Goal: Transaction & Acquisition: Book appointment/travel/reservation

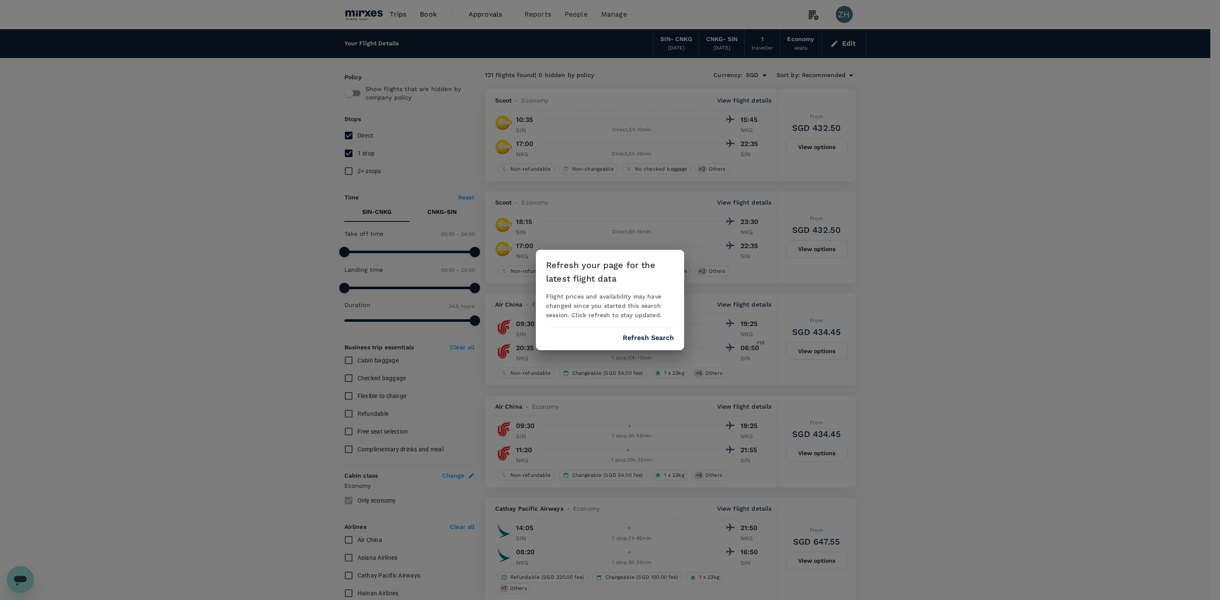
click at [631, 343] on div "Refresh your page for the latest flight data Flight prices and availability may…" at bounding box center [610, 300] width 148 height 100
click at [634, 334] on button "Refresh Search" at bounding box center [648, 338] width 51 height 8
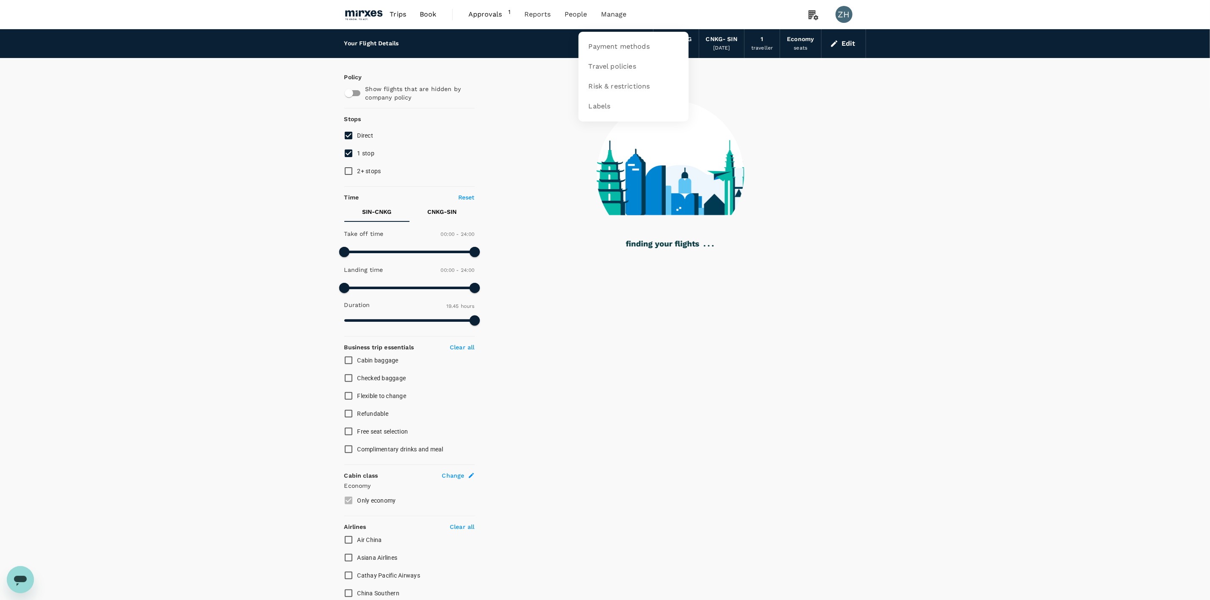
type input "1185"
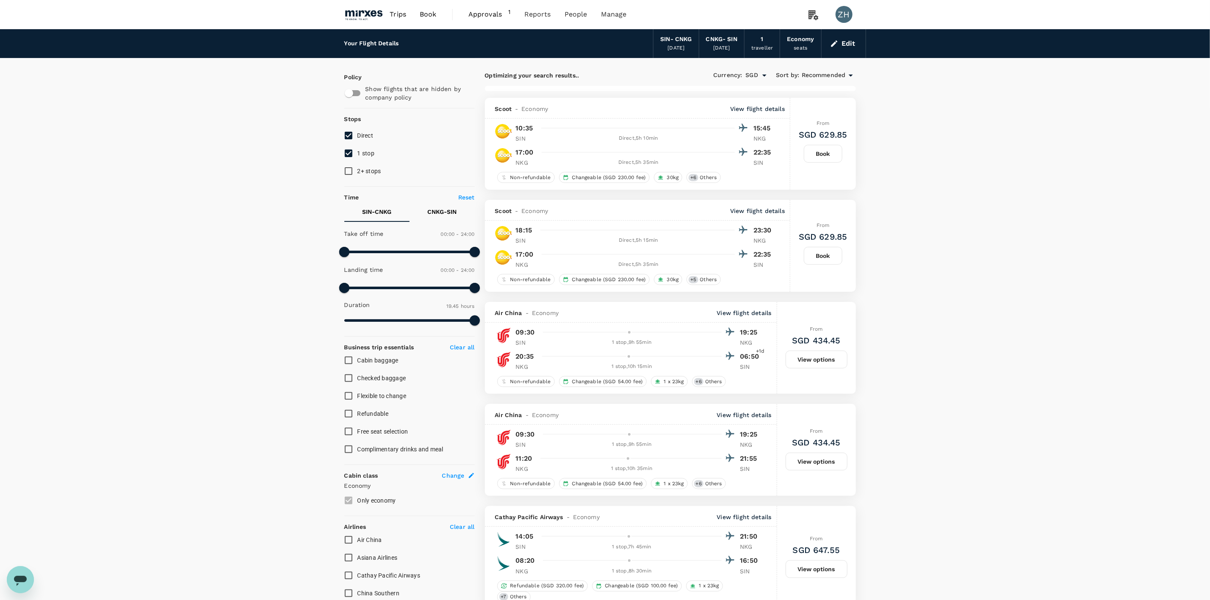
click at [498, 18] on span "Approvals" at bounding box center [488, 14] width 40 height 10
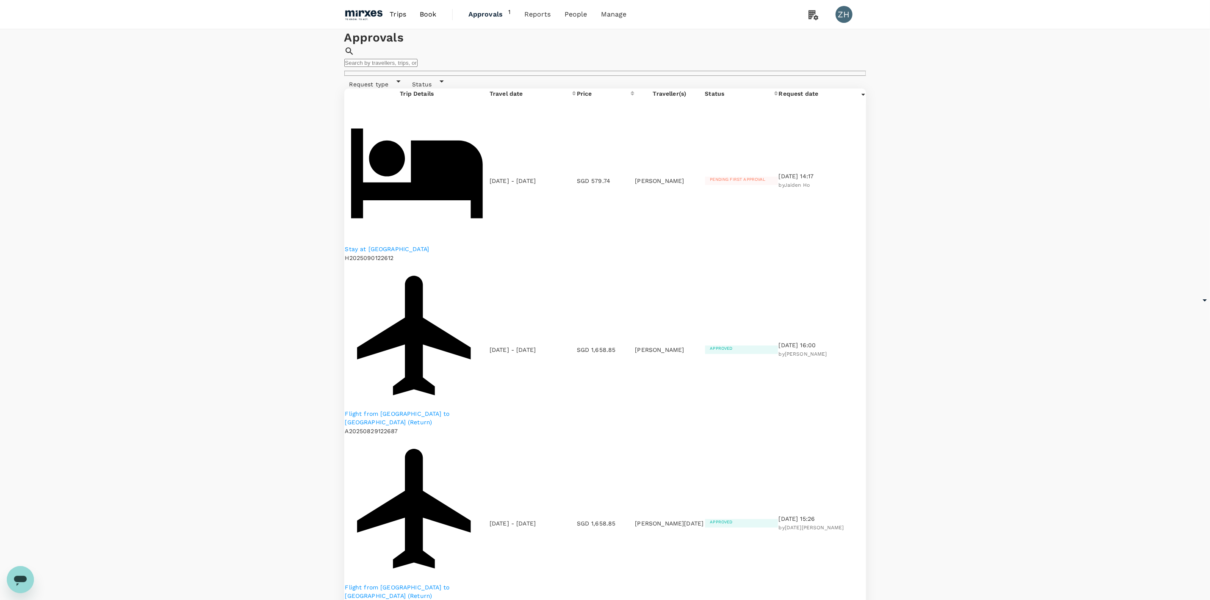
click at [461, 245] on p "Stay at [GEOGRAPHIC_DATA]" at bounding box center [417, 249] width 144 height 8
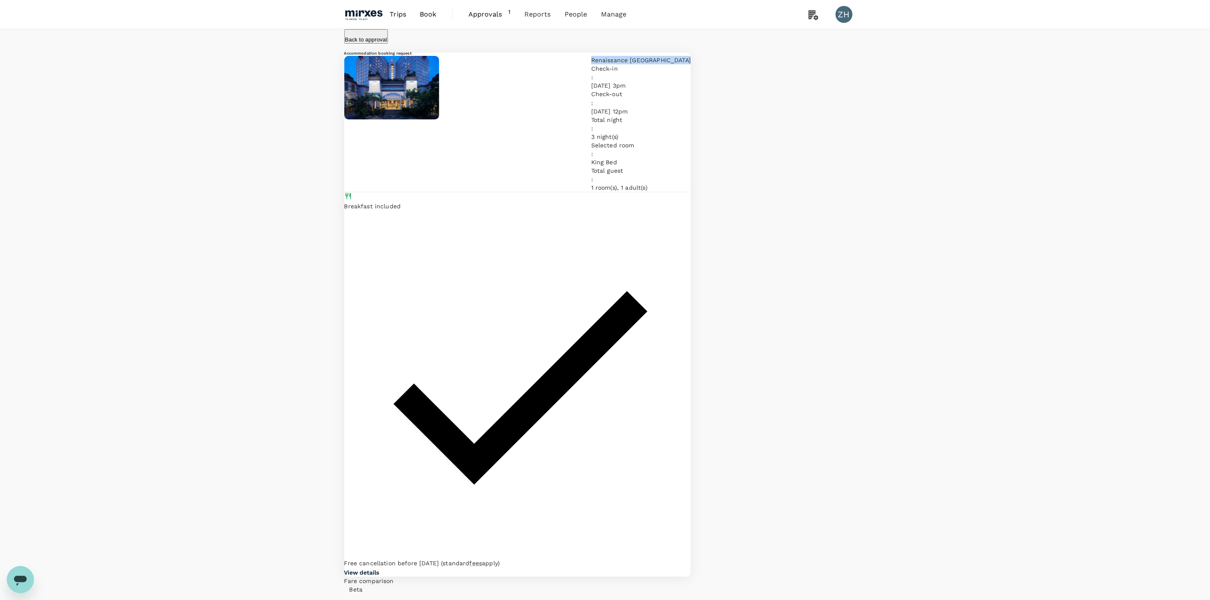
drag, startPoint x: 601, startPoint y: 87, endPoint x: 493, endPoint y: 89, distance: 108.0
click at [591, 64] on p "Renaissance Johor Bahru Hotel" at bounding box center [641, 60] width 100 height 8
copy p "Renaissance Johor Bahru Hotel"
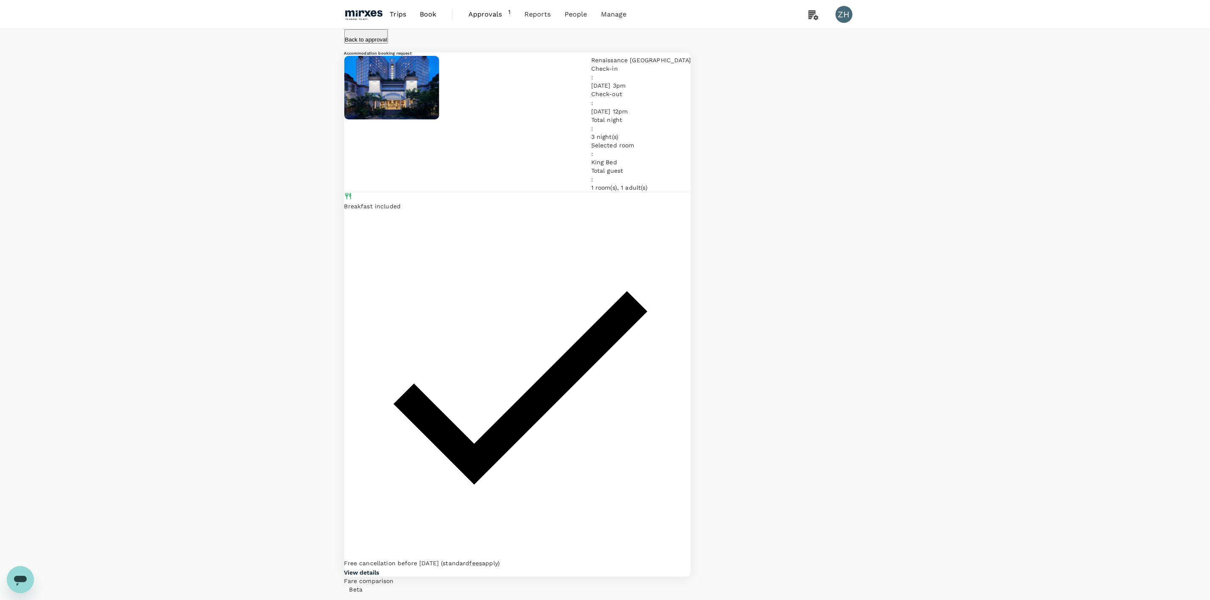
click at [496, 17] on span "Approvals" at bounding box center [488, 14] width 40 height 10
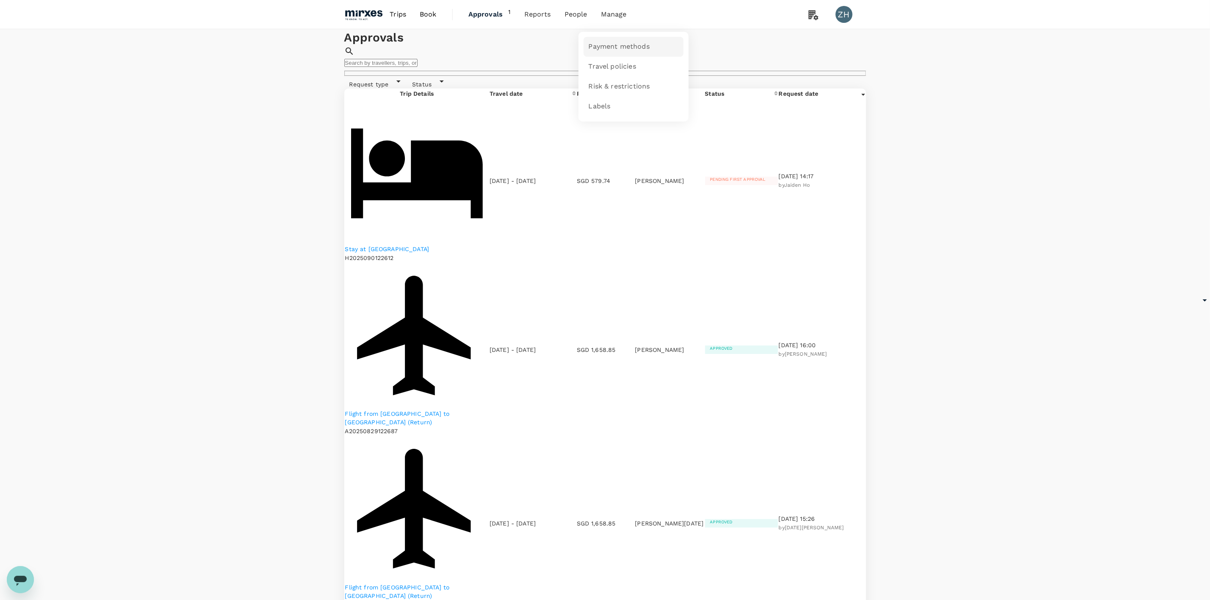
click at [612, 44] on span "Payment methods" at bounding box center [619, 47] width 61 height 10
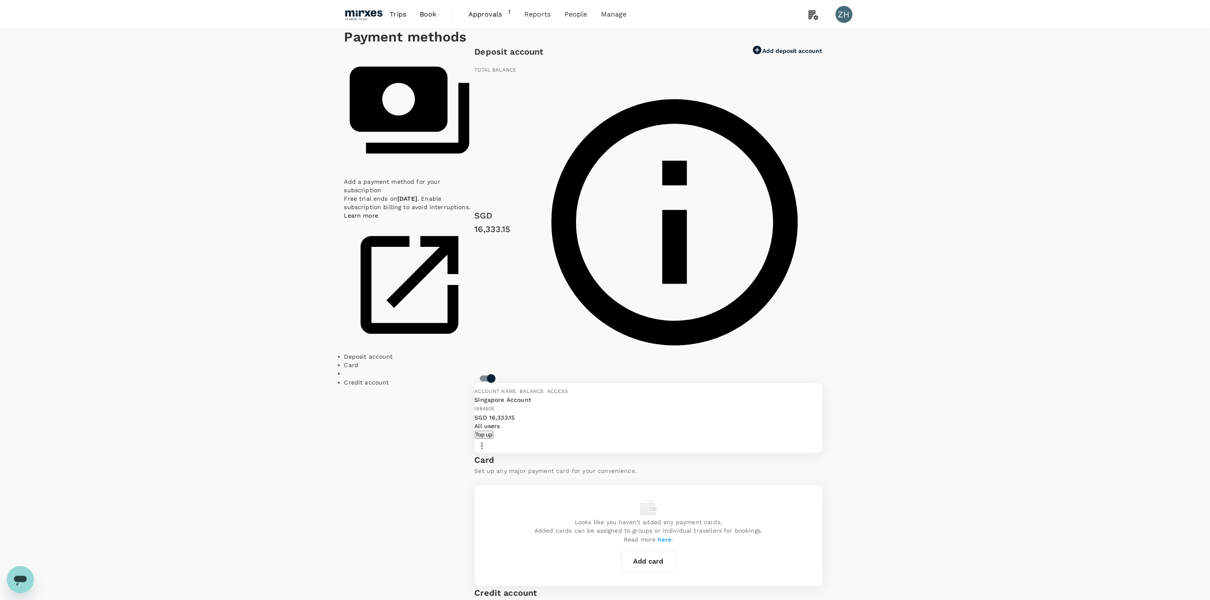
click at [482, 15] on span "Approvals" at bounding box center [488, 14] width 40 height 10
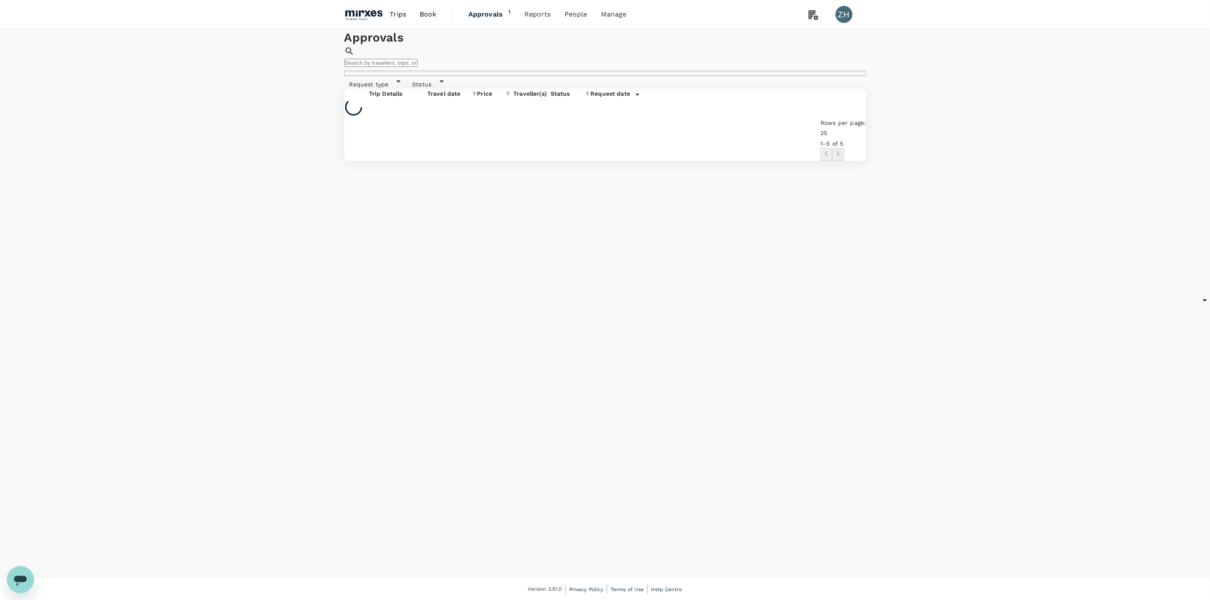
click at [431, 12] on span "Book" at bounding box center [428, 14] width 17 height 10
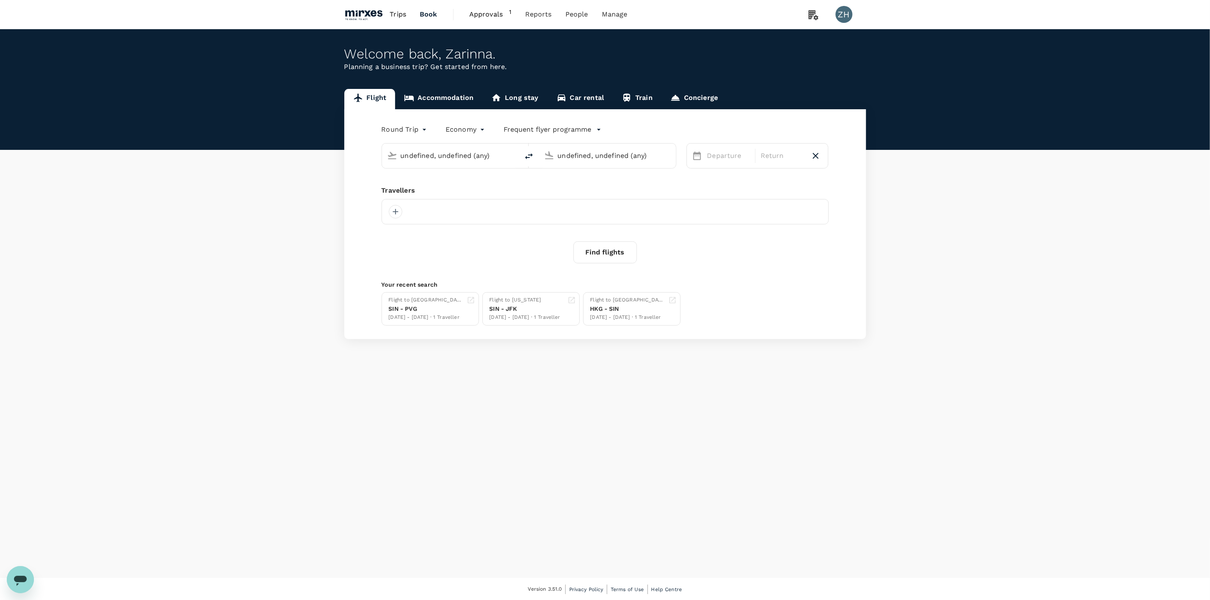
type input "Singapore Changi (SIN)"
type input "Nanjing, China (any)"
type input "Singapore Changi (SIN)"
type input "Nanjing, China (any)"
type input "Singapore Changi (SIN)"
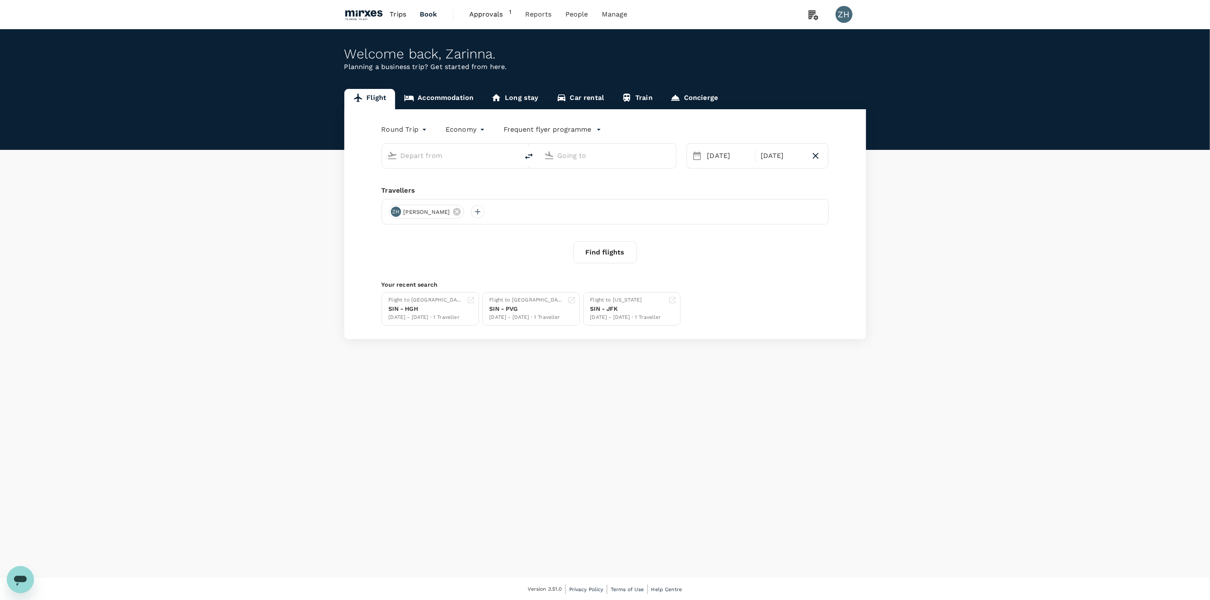
type input "Nanjing, China (any)"
click at [394, 17] on span "Trips" at bounding box center [398, 14] width 17 height 10
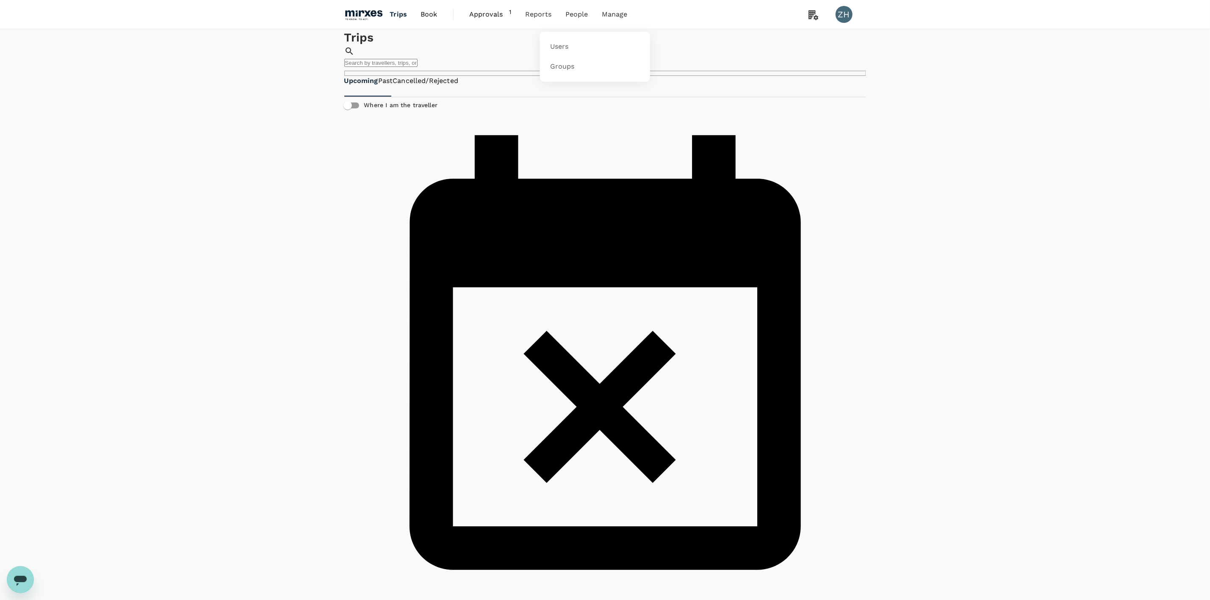
click at [566, 17] on span "People" at bounding box center [576, 14] width 23 height 10
click at [577, 52] on link "Users" at bounding box center [595, 47] width 100 height 20
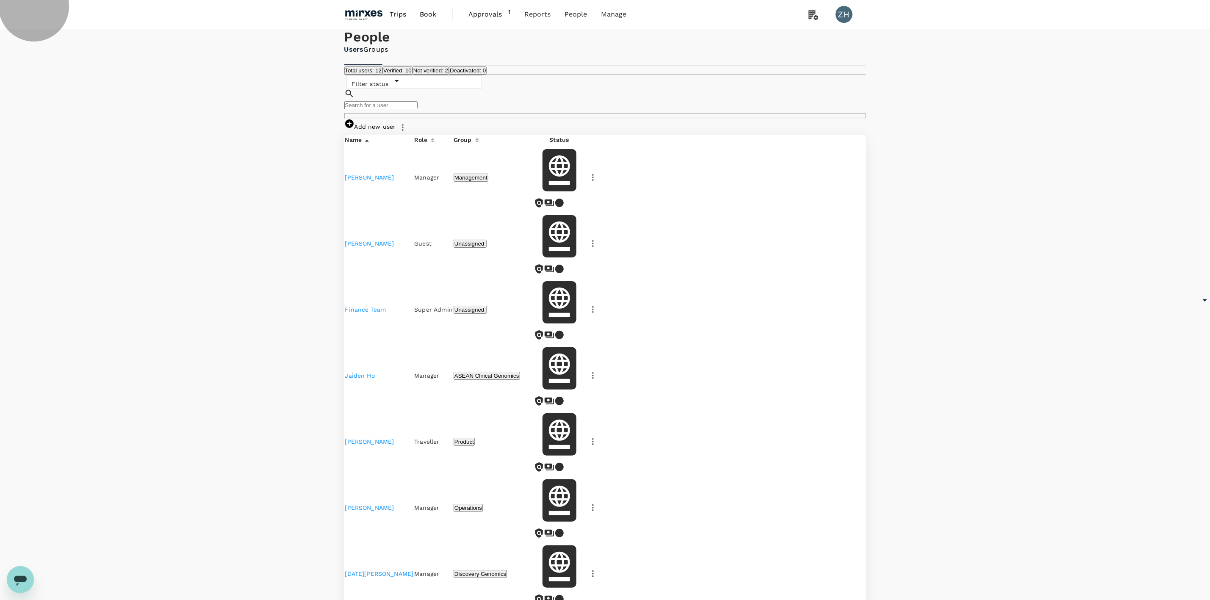
click at [449, 75] on button "Not verified: 2" at bounding box center [431, 70] width 36 height 8
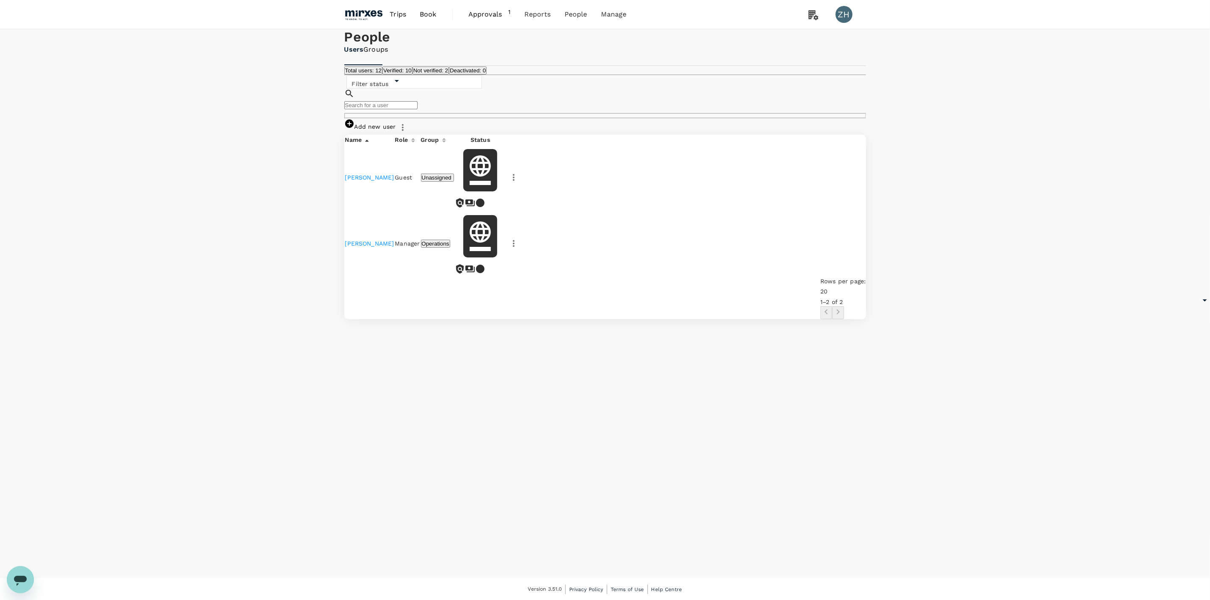
click at [374, 75] on button "Total users: 12" at bounding box center [363, 70] width 39 height 8
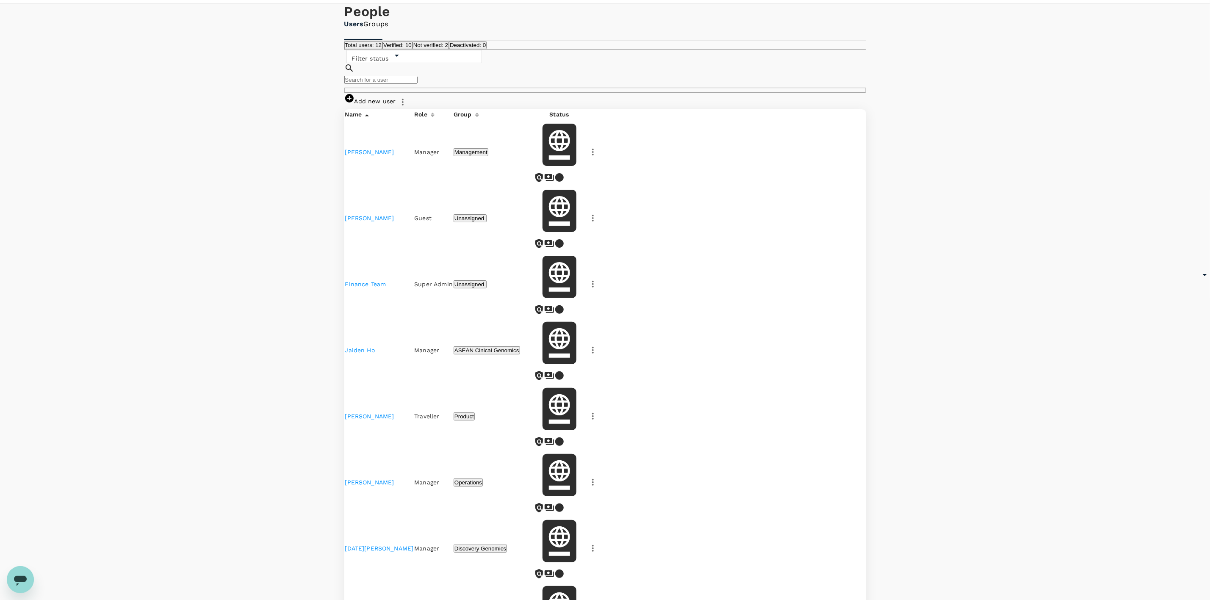
scroll to position [47, 0]
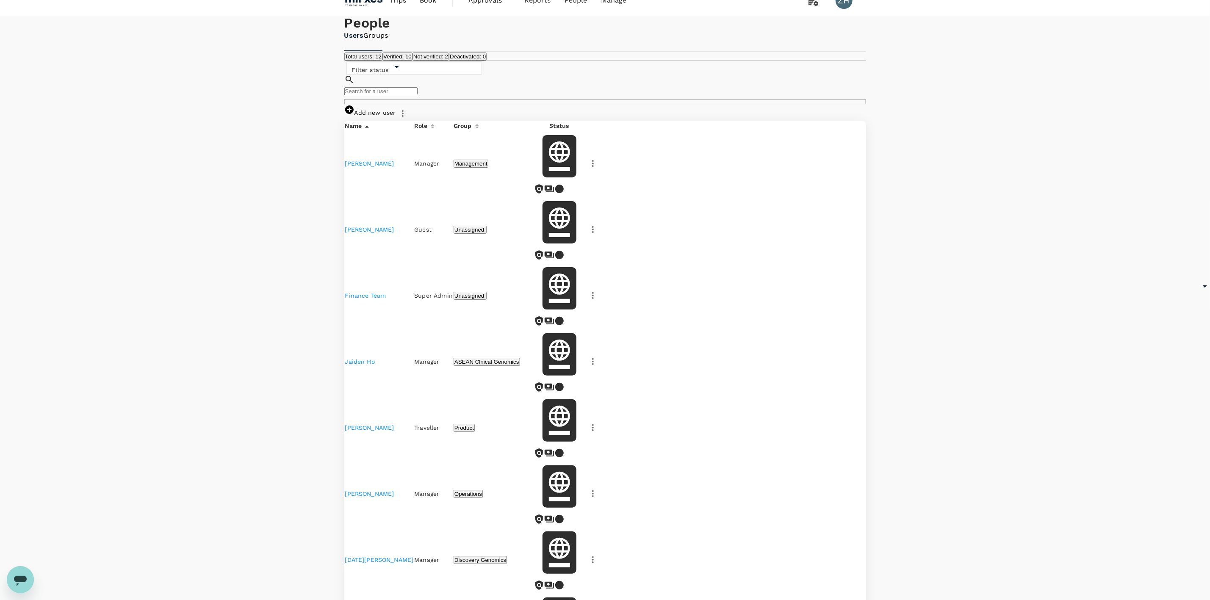
scroll to position [0, 0]
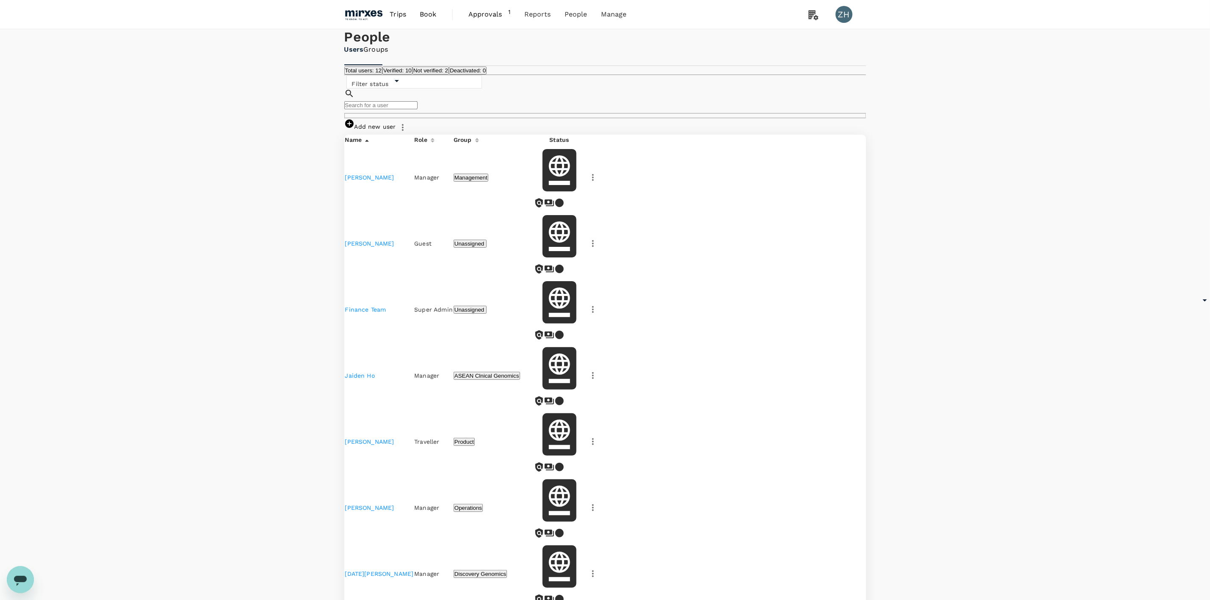
click at [362, 10] on img at bounding box center [363, 14] width 39 height 19
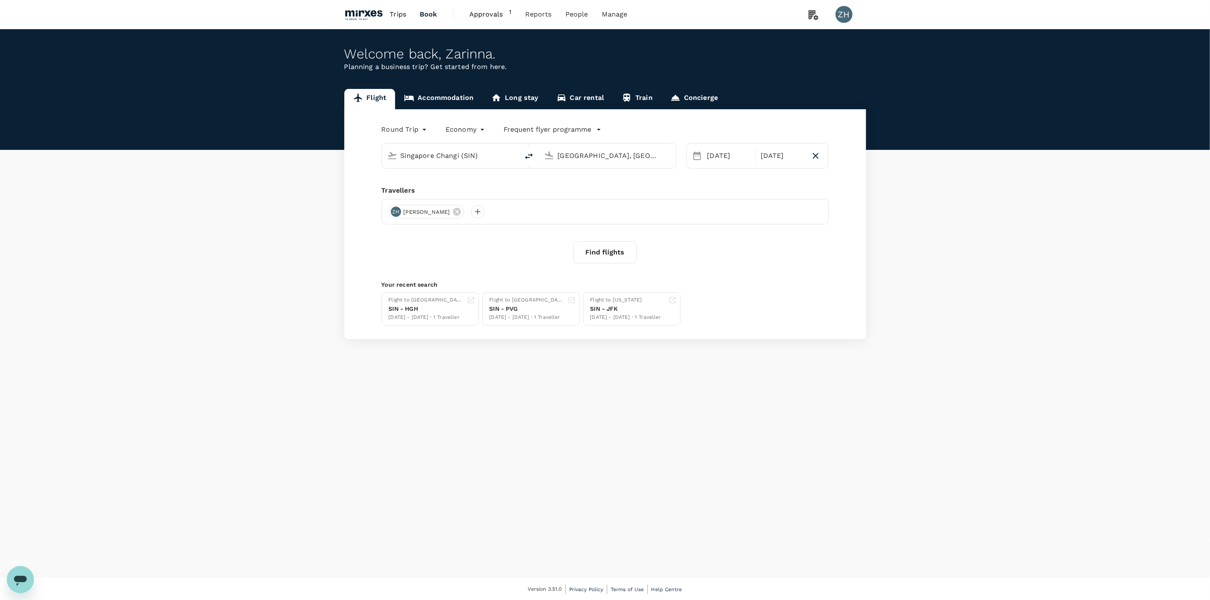
type input "Singapore Changi (SIN)"
type input "Nanjing, China (any)"
click at [487, 162] on input "text" at bounding box center [451, 155] width 100 height 13
type input "singapore"
click at [585, 188] on div "Travellers" at bounding box center [605, 191] width 447 height 10
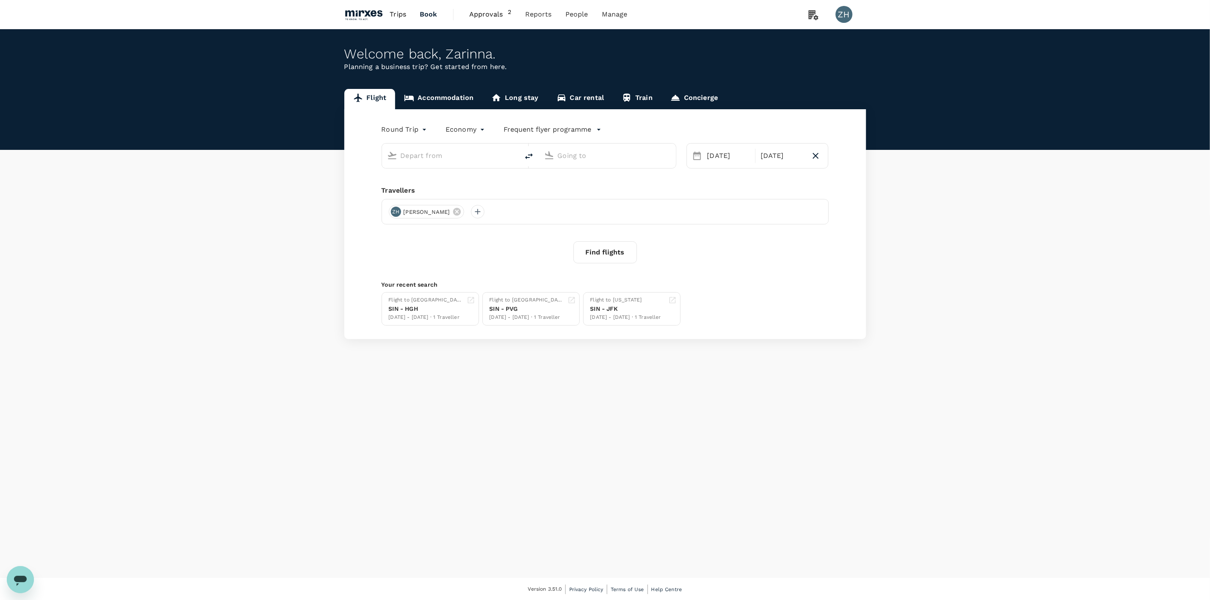
click at [484, 160] on input "text" at bounding box center [451, 155] width 100 height 13
type input "Singapore Changi (SIN)"
type input "Nanjing, China (any)"
type input "Singapore Changi (SIN)"
click at [560, 158] on input "Nanjing, China (any)" at bounding box center [608, 155] width 100 height 13
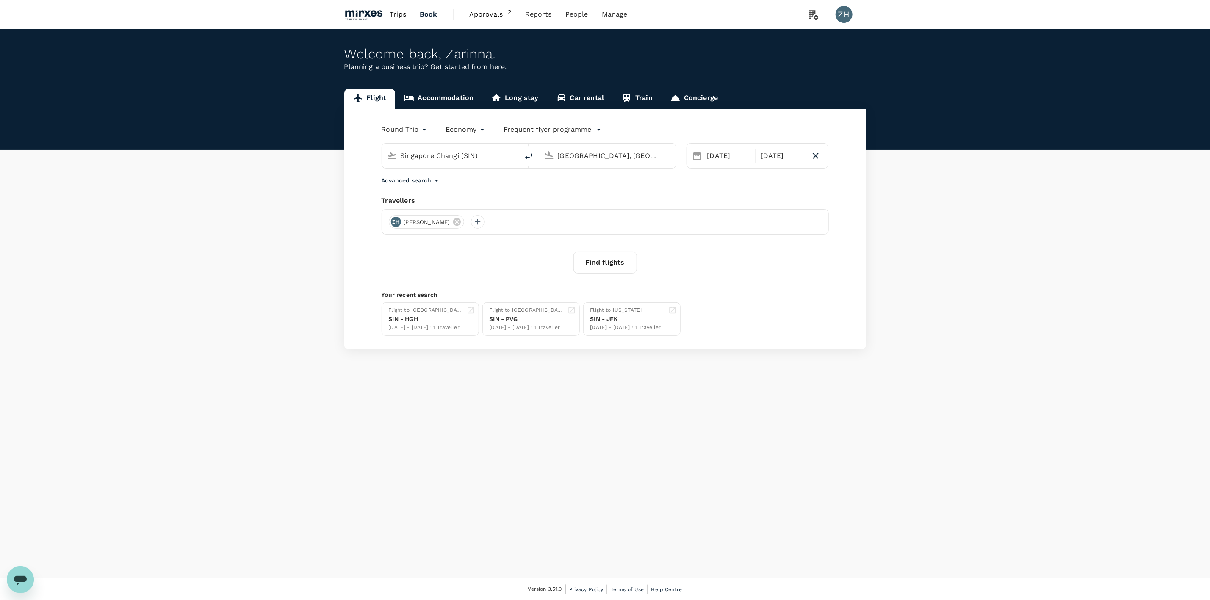
click at [630, 161] on input "Nanjing, China (any)" at bounding box center [608, 155] width 100 height 13
drag, startPoint x: 640, startPoint y: 161, endPoint x: 503, endPoint y: 143, distance: 137.6
click at [503, 143] on div "Singapore Changi (SIN) Nanjing, China (any)" at bounding box center [529, 155] width 295 height 25
type input "Singapore Changi (SIN)"
type input "Nanjing, China (any)"
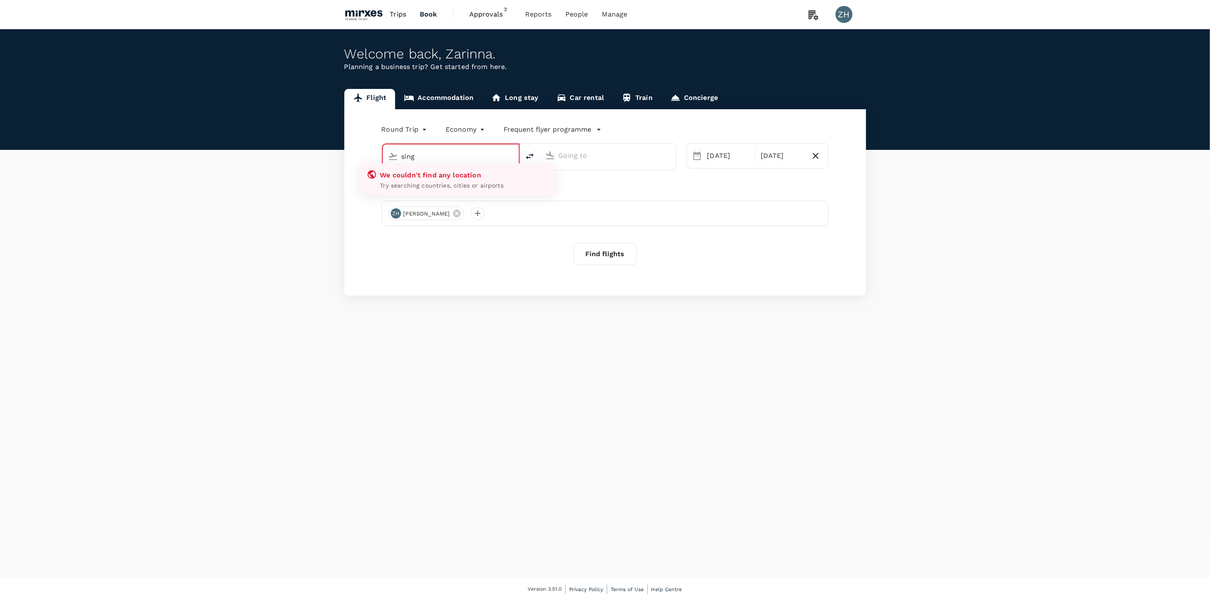
type input "Singapore Changi (SIN)"
type input "Nanjing, China (any)"
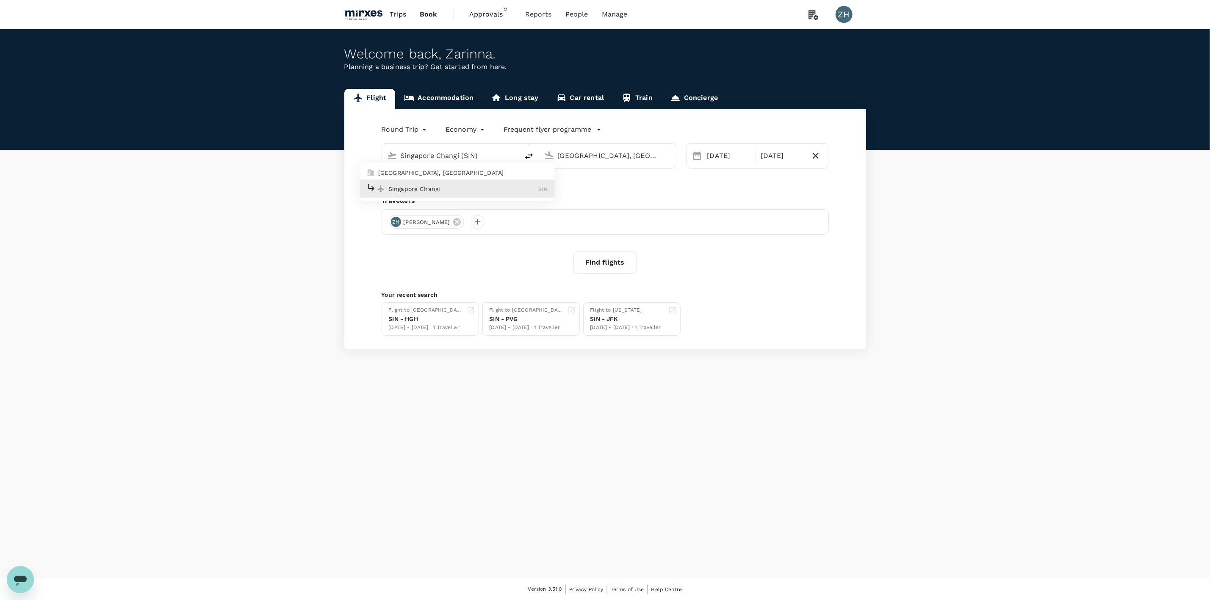
click at [504, 191] on p "Singapore Changi" at bounding box center [463, 189] width 150 height 8
type input "Singapore Changi (SIN)"
drag, startPoint x: 630, startPoint y: 152, endPoint x: 493, endPoint y: 145, distance: 137.4
click at [493, 145] on div "Singapore Changi (SIN) [GEOGRAPHIC_DATA], [GEOGRAPHIC_DATA] (any)" at bounding box center [529, 155] width 295 height 25
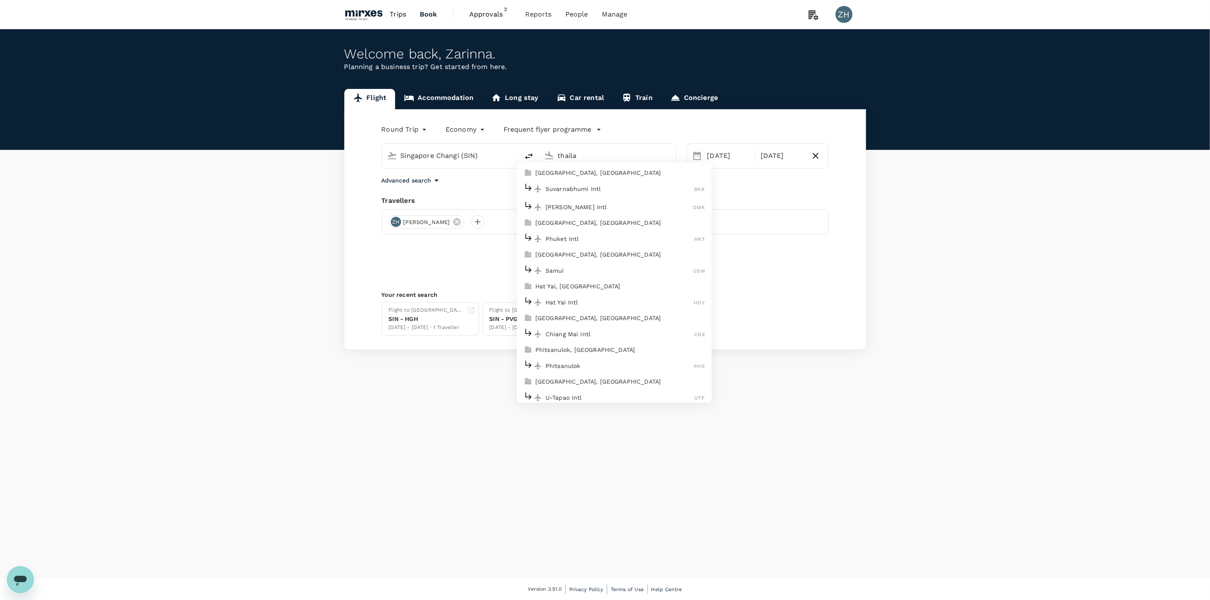
click at [572, 191] on p "Suvarnabhumi Intl" at bounding box center [620, 189] width 149 height 8
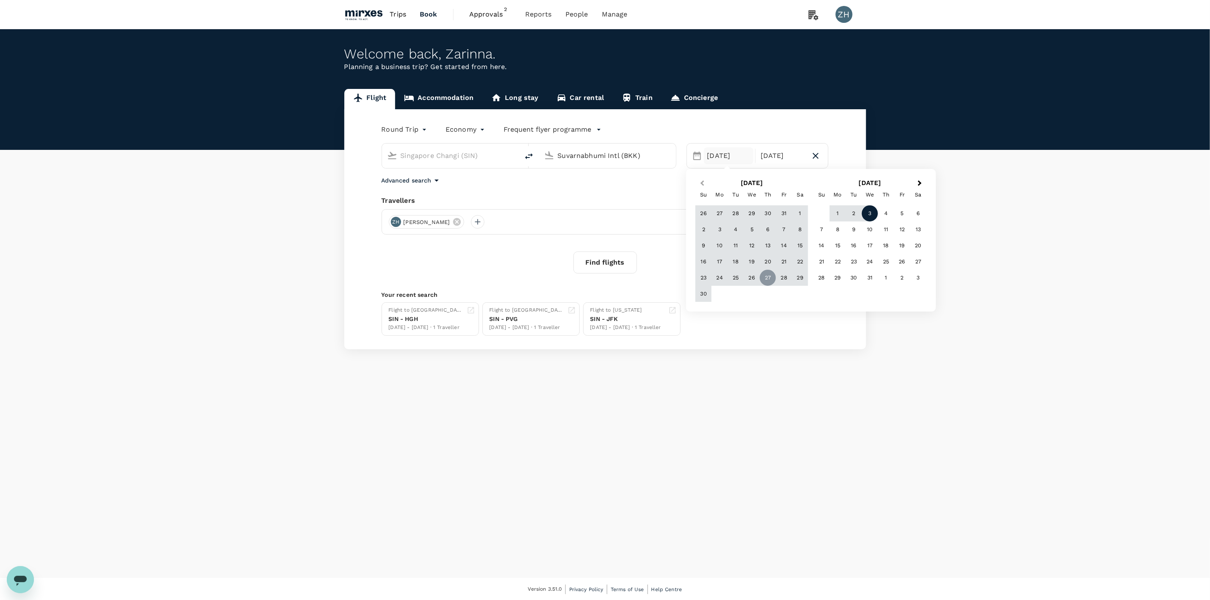
type input "Suvarnabhumi Intl (BKK)"
click at [702, 181] on span "Previous Month" at bounding box center [702, 184] width 0 height 10
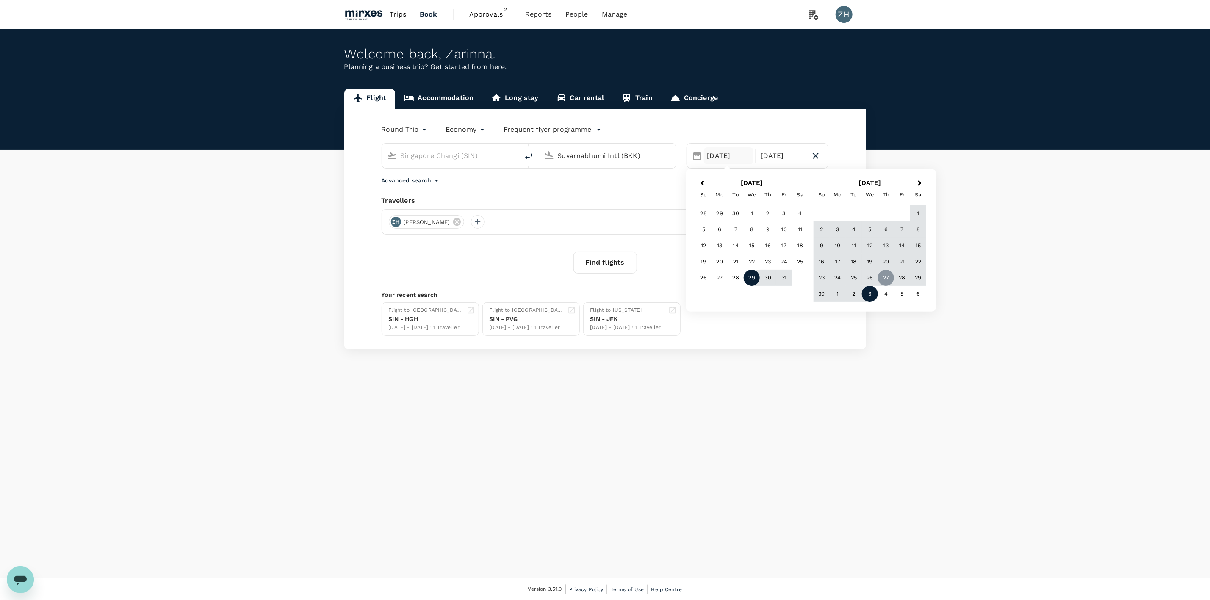
click at [754, 280] on div "29" at bounding box center [752, 278] width 16 height 16
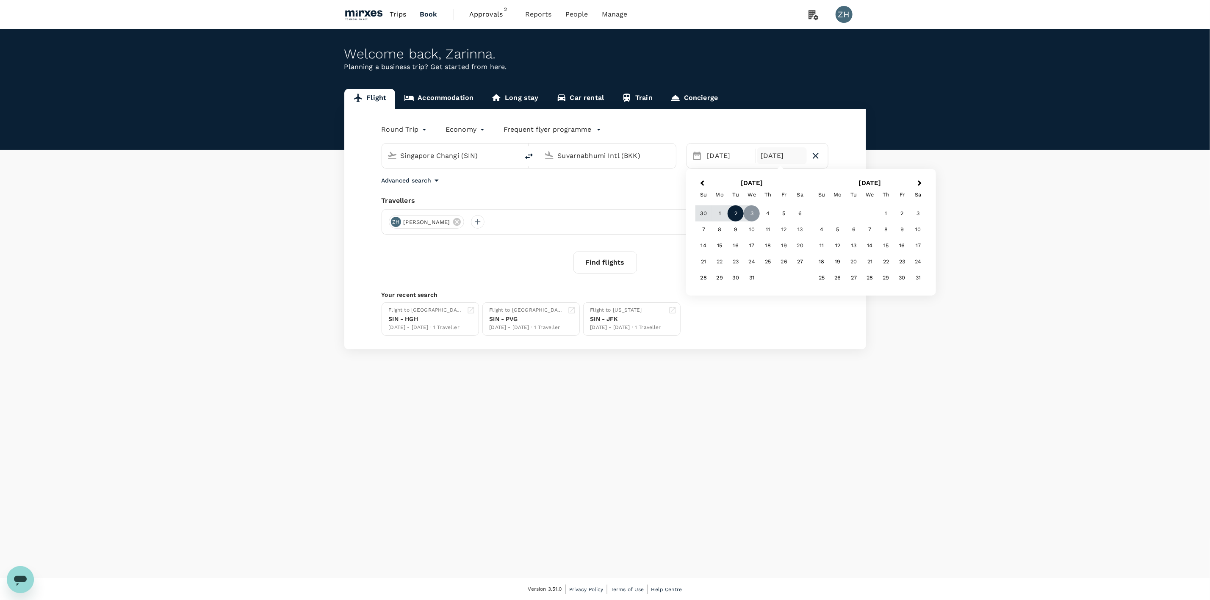
click at [741, 209] on div "2" at bounding box center [736, 213] width 16 height 16
click at [612, 267] on button "Find flights" at bounding box center [605, 263] width 64 height 22
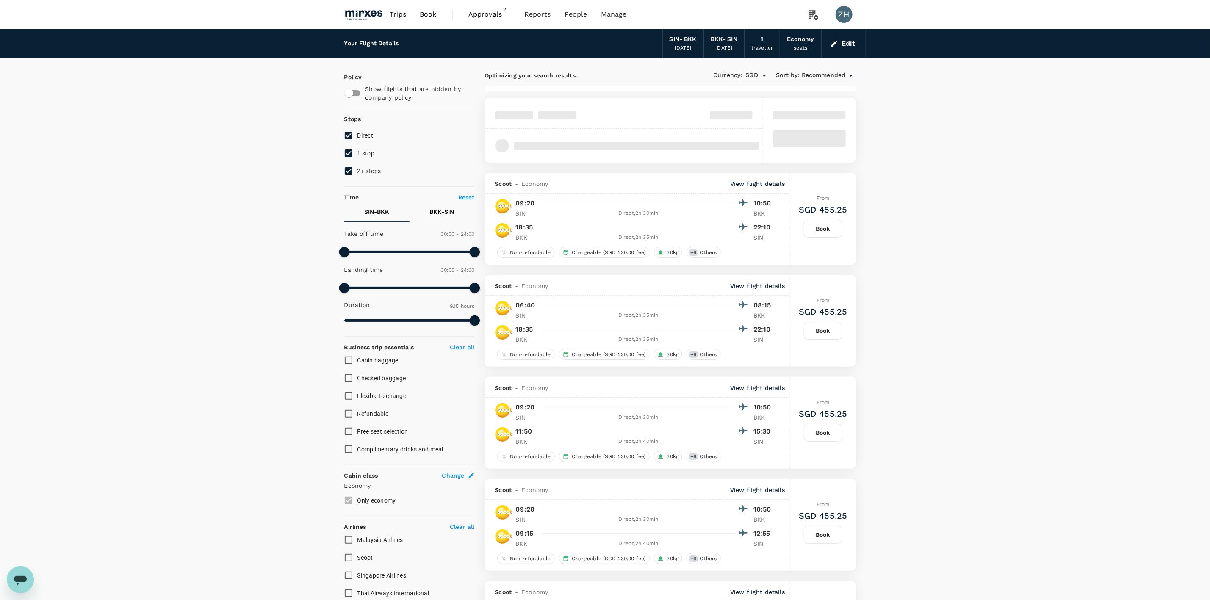
type input "870"
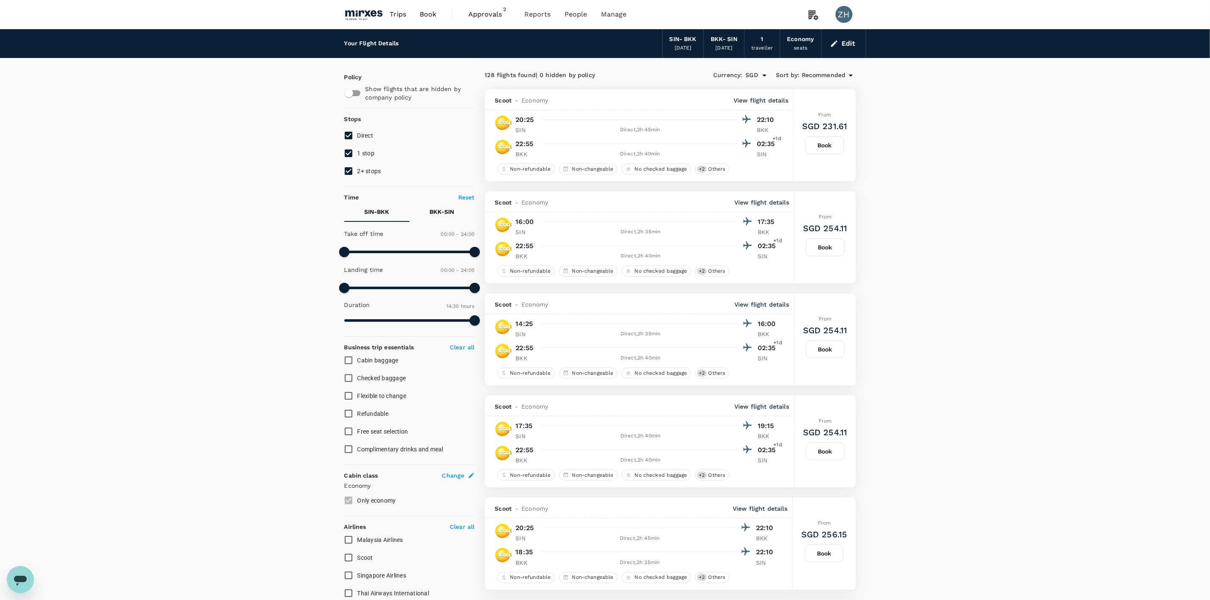
click at [483, 11] on span "Approvals" at bounding box center [489, 14] width 42 height 10
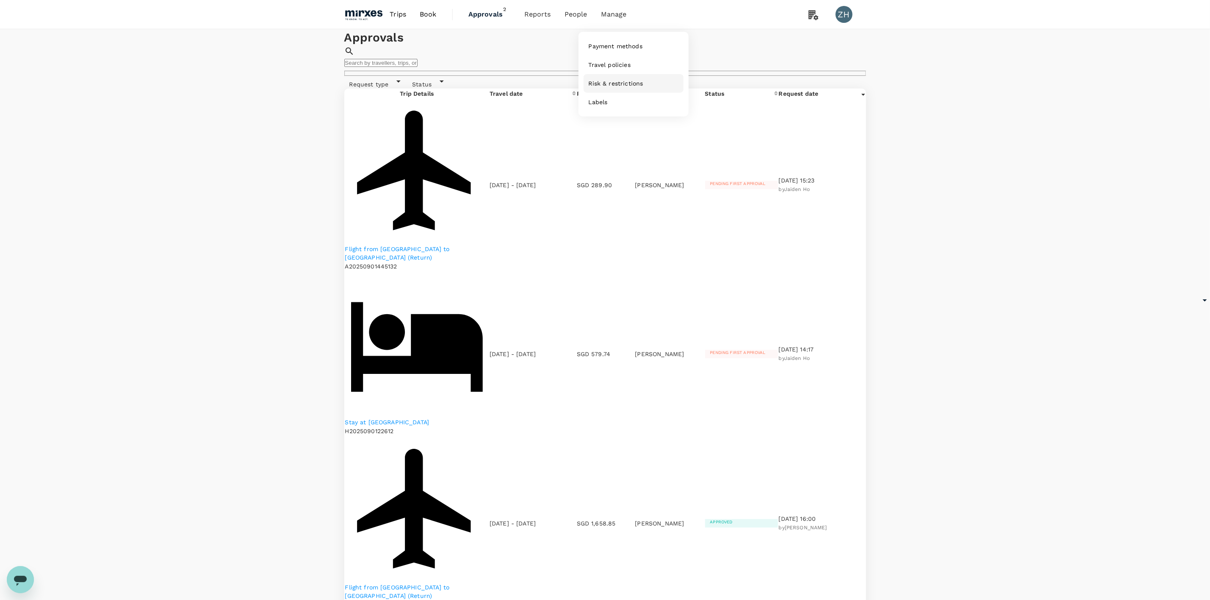
click at [622, 88] on span "Risk & restrictions" at bounding box center [616, 83] width 55 height 8
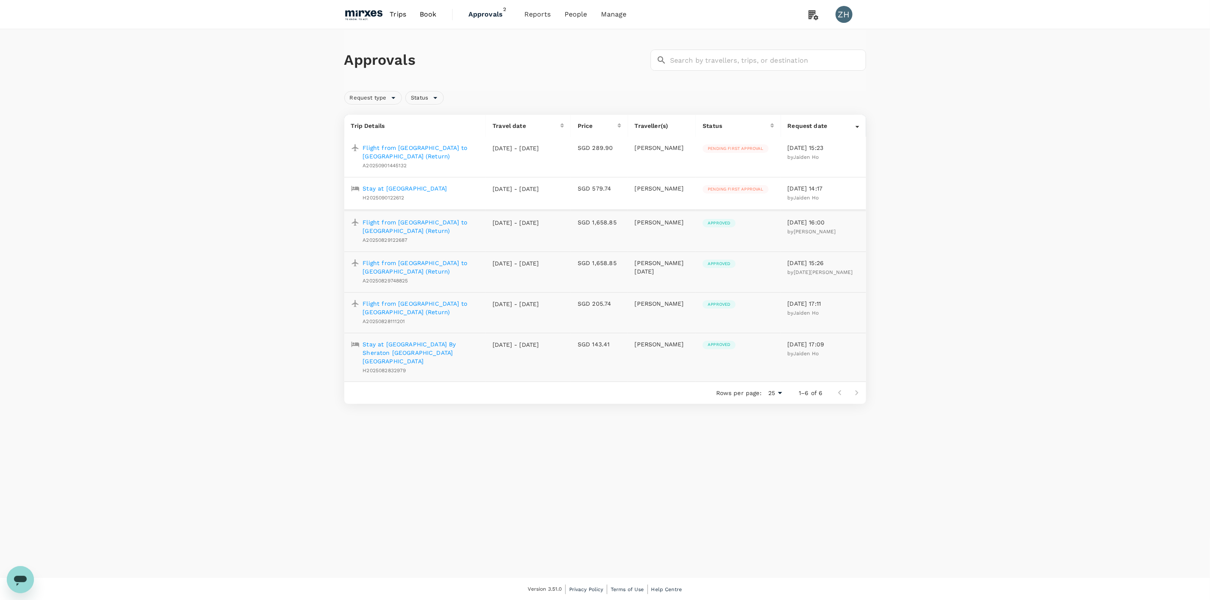
click at [429, 17] on span "Book" at bounding box center [428, 14] width 17 height 10
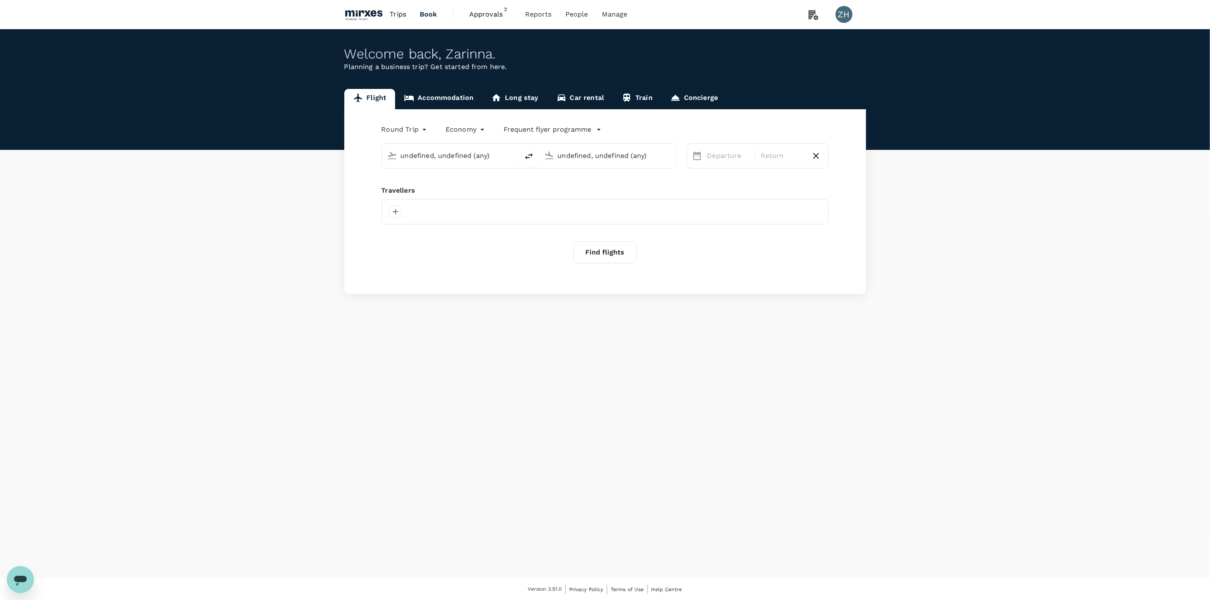
type input "Singapore Changi (SIN)"
type input "Suvarnabhumi Intl (BKK)"
type input "Singapore Changi (SIN)"
type input "Suvarnabhumi Intl (BKK)"
click at [394, 18] on span "Trips" at bounding box center [398, 14] width 17 height 10
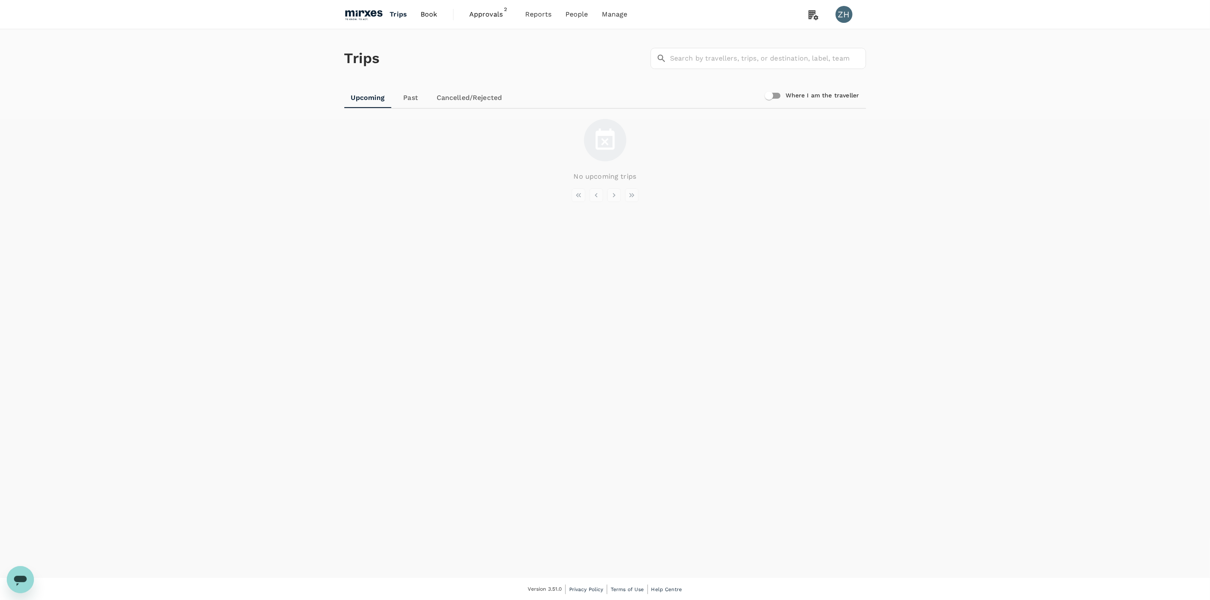
click at [365, 12] on img at bounding box center [363, 14] width 39 height 19
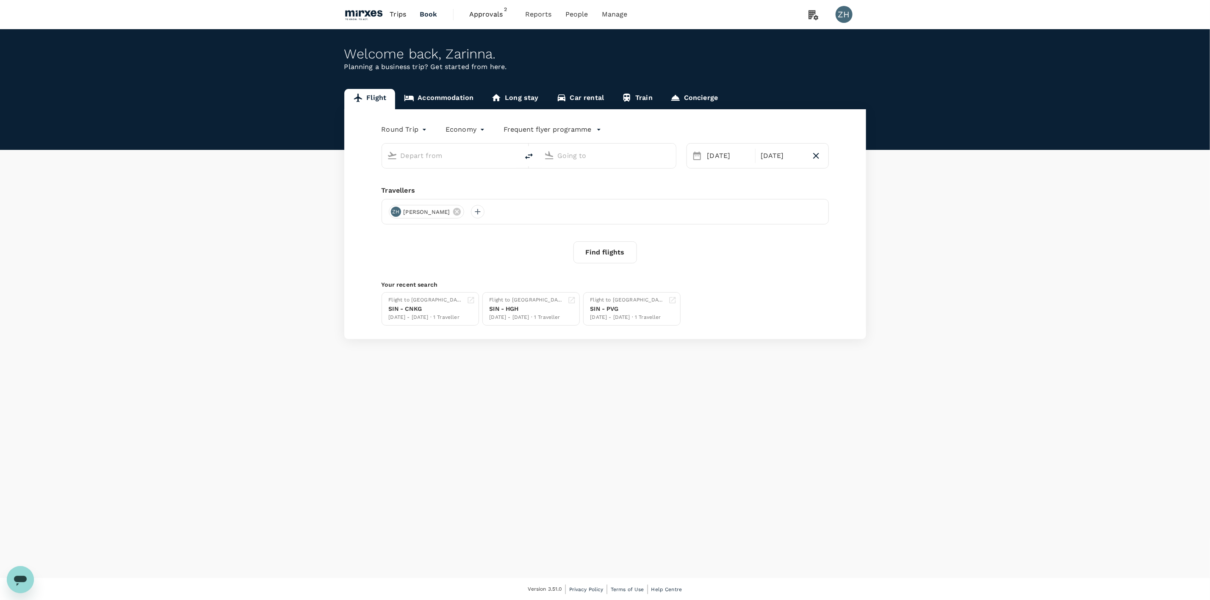
type input "Singapore Changi (SIN)"
type input "Suvarnabhumi Intl (BKK)"
type input "Singapore Changi (SIN)"
type input "Suvarnabhumi Intl (BKK)"
click at [638, 98] on link "Train" at bounding box center [637, 99] width 49 height 20
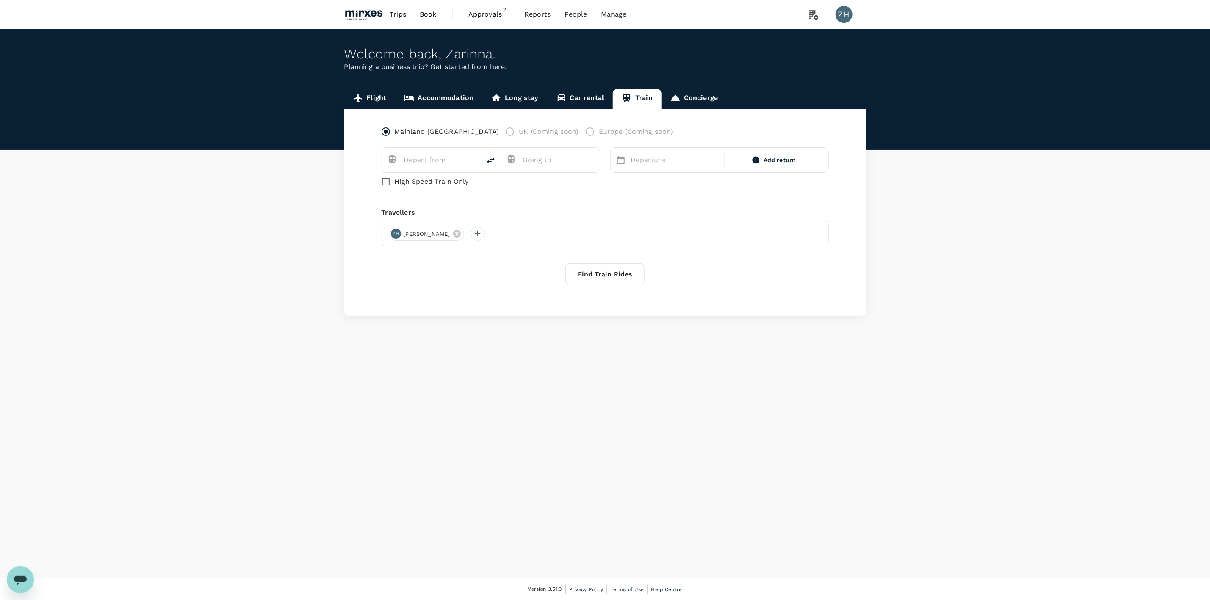
click at [519, 132] on span "UK (Coming soon)" at bounding box center [549, 132] width 60 height 10
click at [519, 135] on span "UK (Coming soon)" at bounding box center [549, 132] width 60 height 10
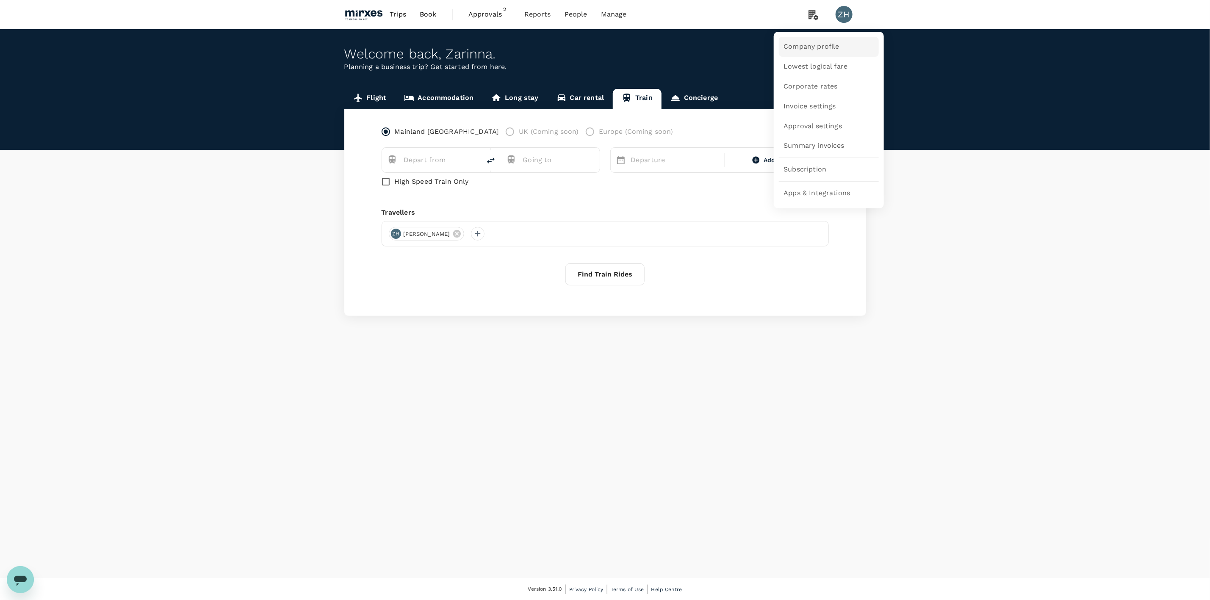
click at [821, 54] on link "Company profile" at bounding box center [829, 47] width 100 height 20
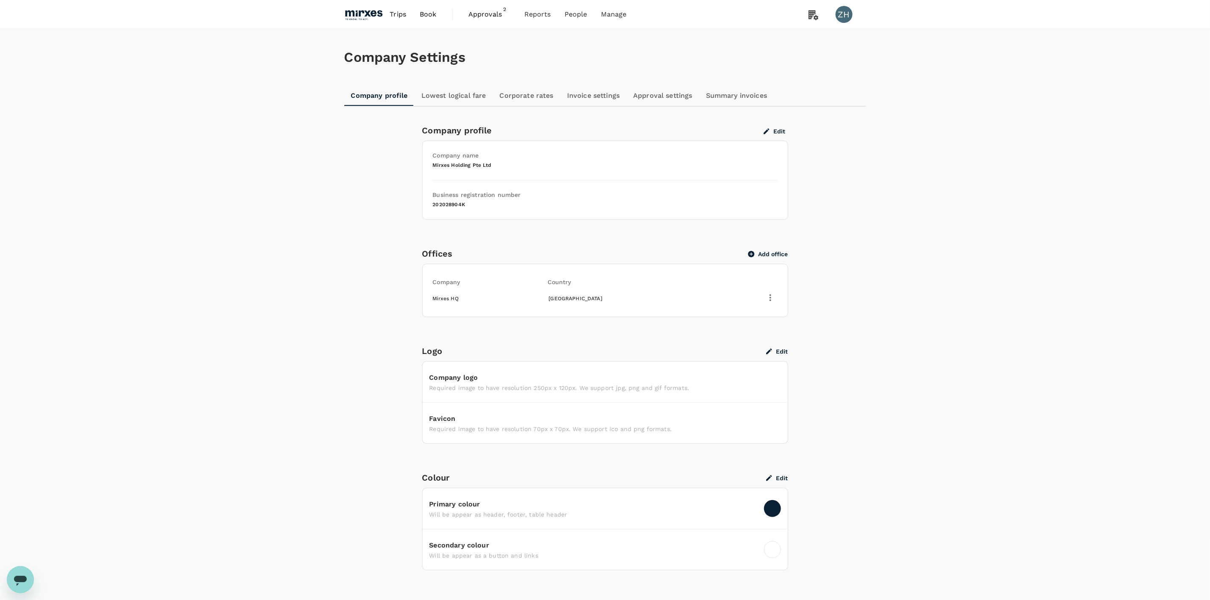
click at [673, 92] on link "Approval settings" at bounding box center [662, 96] width 73 height 20
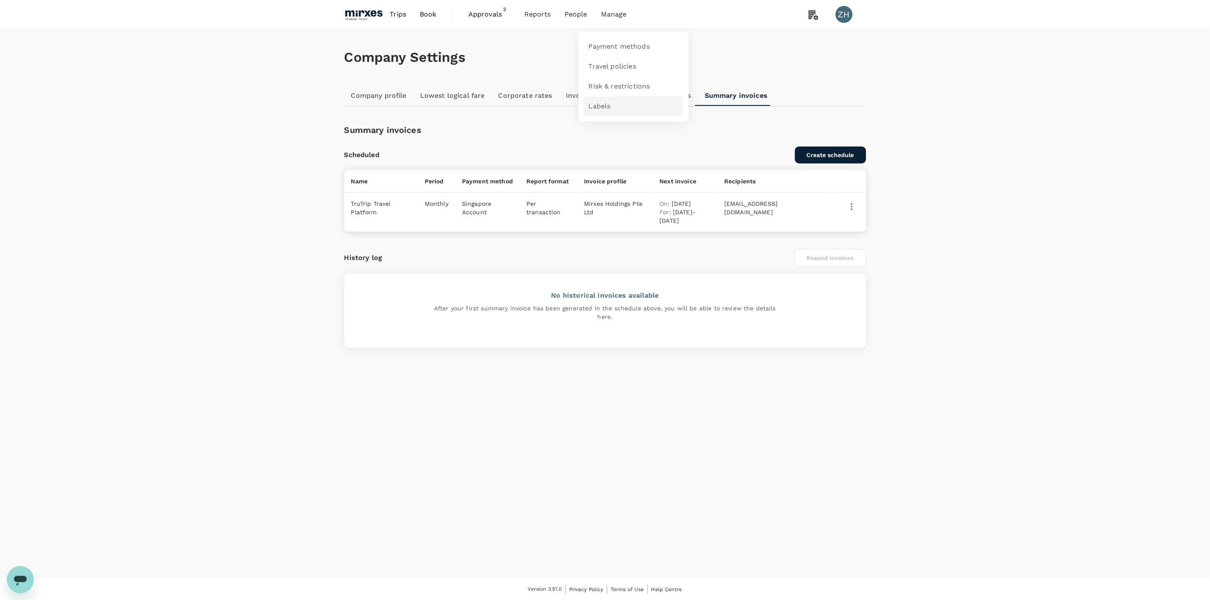
click at [615, 105] on link "Labels" at bounding box center [634, 107] width 100 height 20
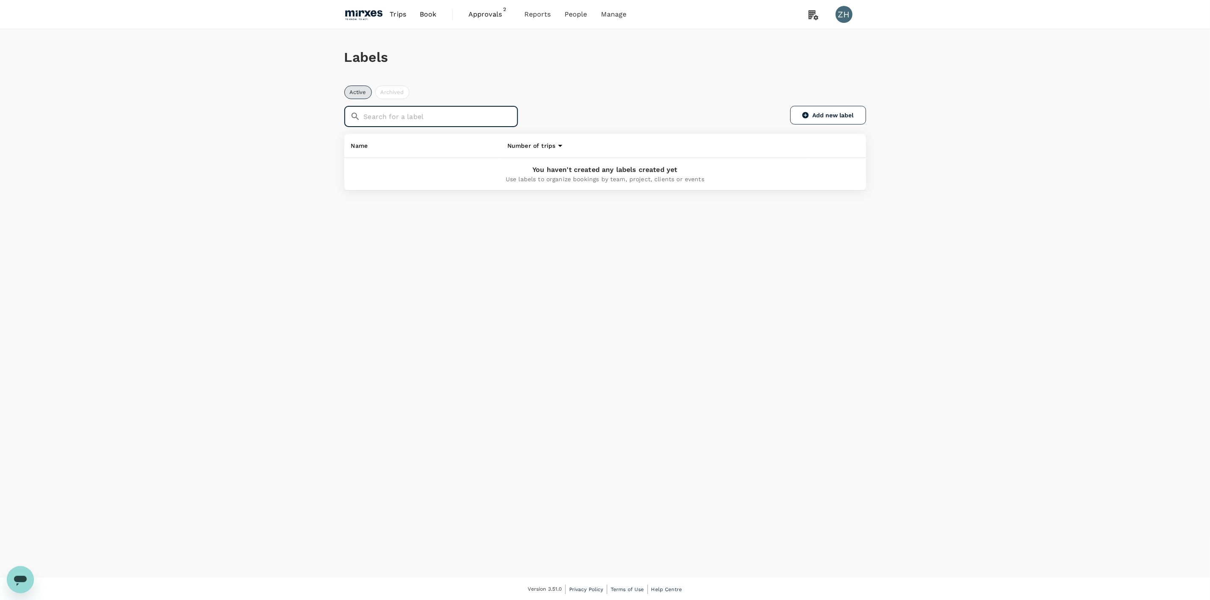
click at [478, 123] on input "text" at bounding box center [441, 116] width 155 height 21
click at [656, 169] on p "You haven't created any labels created yet" at bounding box center [605, 170] width 508 height 10
click at [535, 148] on div "Number of trips" at bounding box center [654, 146] width 294 height 10
click at [555, 144] on icon at bounding box center [560, 146] width 10 height 10
click at [476, 126] on input "text" at bounding box center [441, 116] width 155 height 21
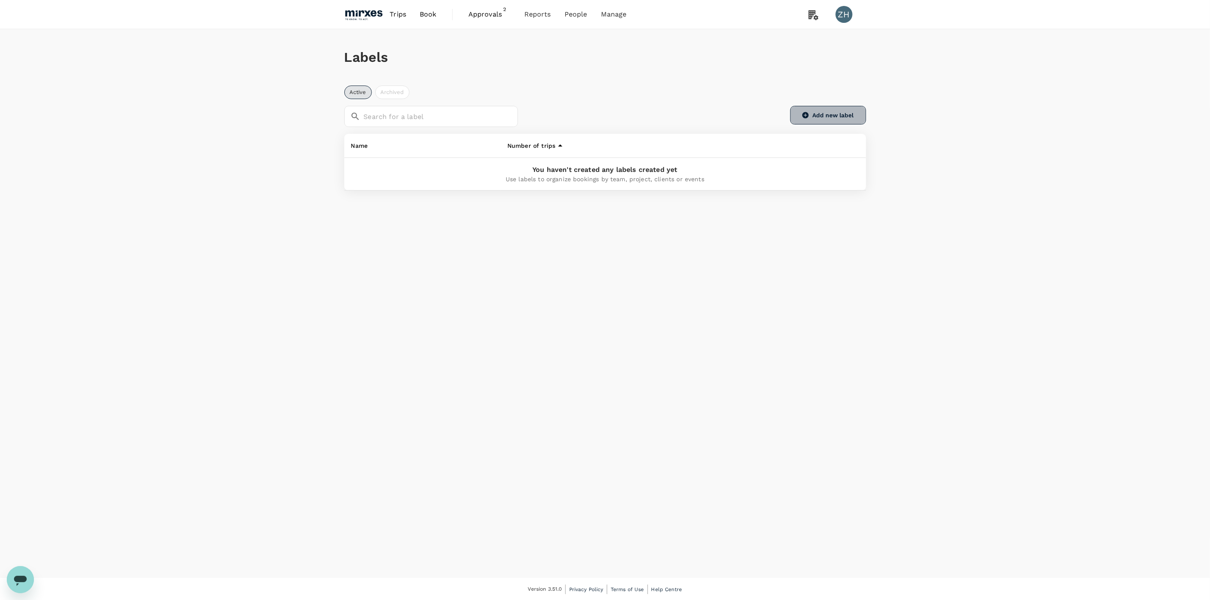
click at [803, 115] on icon "button" at bounding box center [805, 115] width 6 height 6
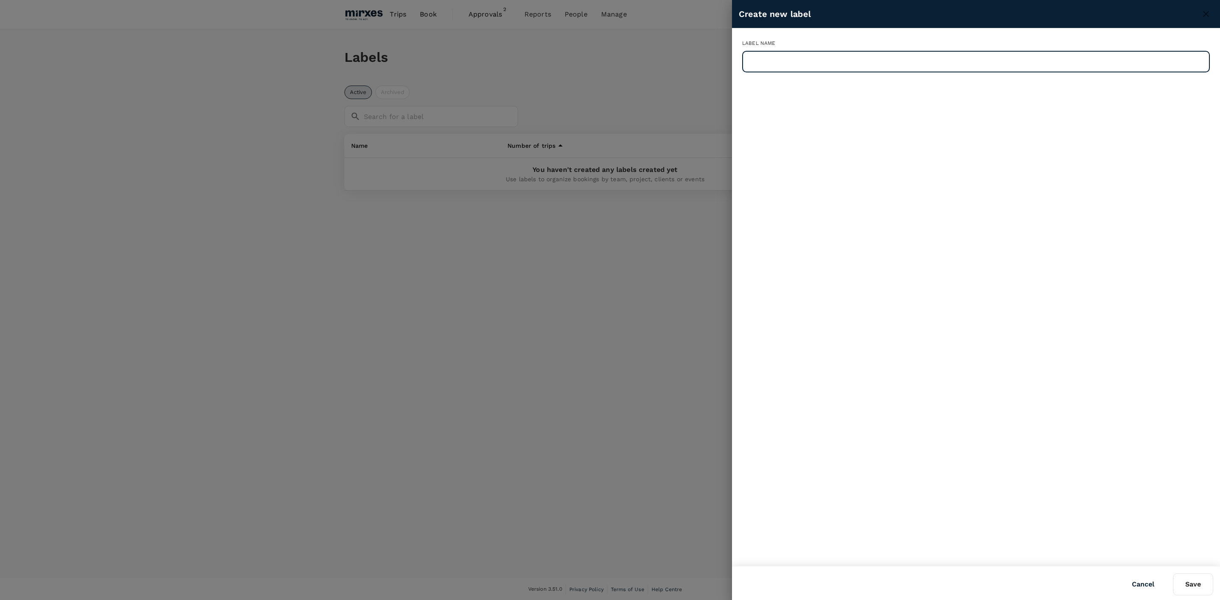
click at [803, 64] on input "text" at bounding box center [976, 61] width 468 height 21
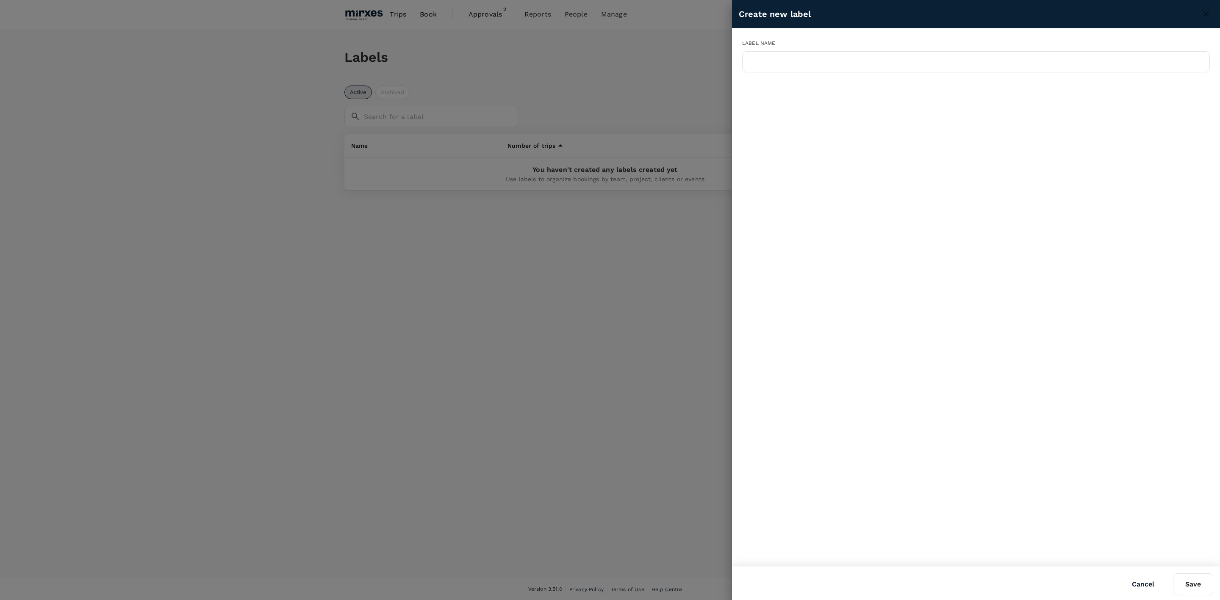
click at [686, 67] on div at bounding box center [610, 300] width 1220 height 600
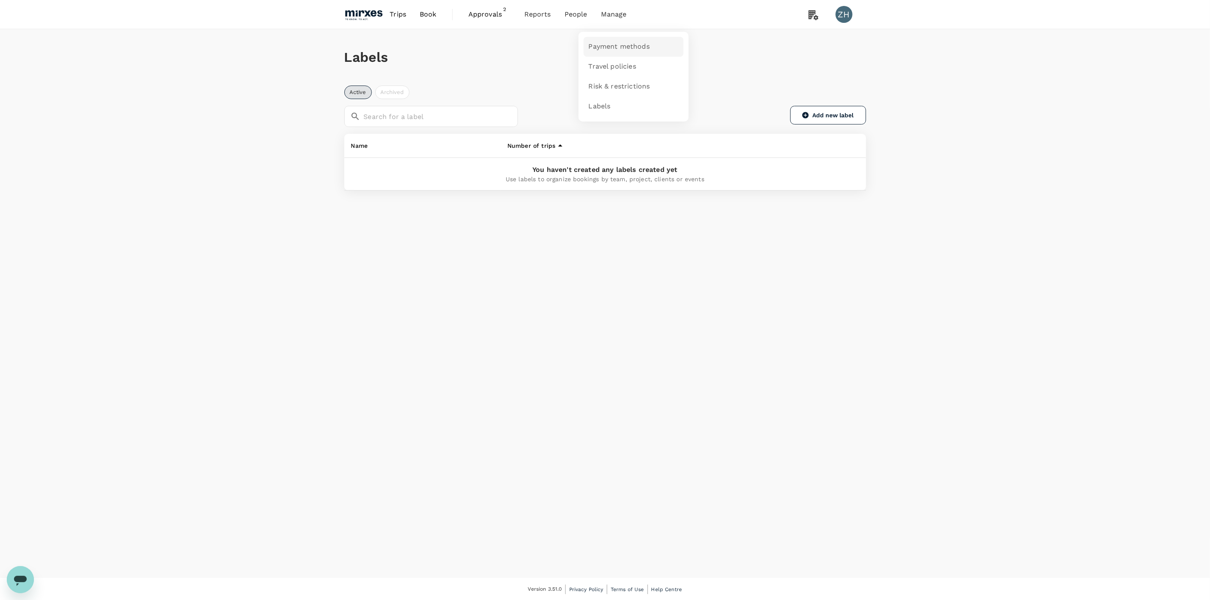
click at [615, 47] on span "Payment methods" at bounding box center [619, 47] width 61 height 10
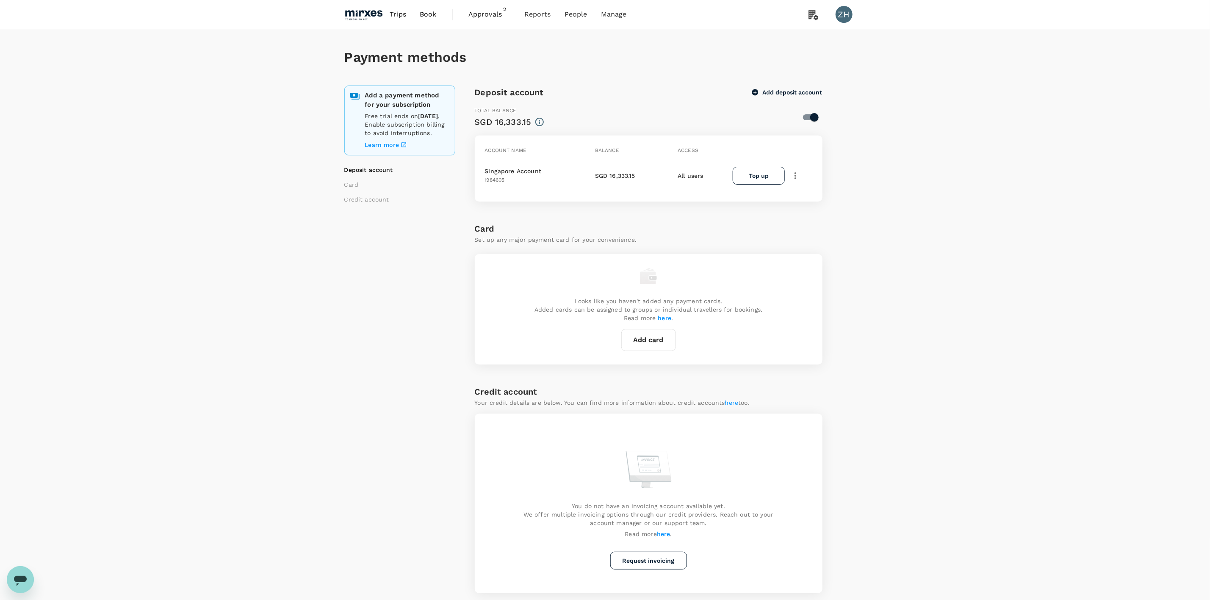
click at [490, 20] on span "Approvals 2" at bounding box center [489, 15] width 42 height 14
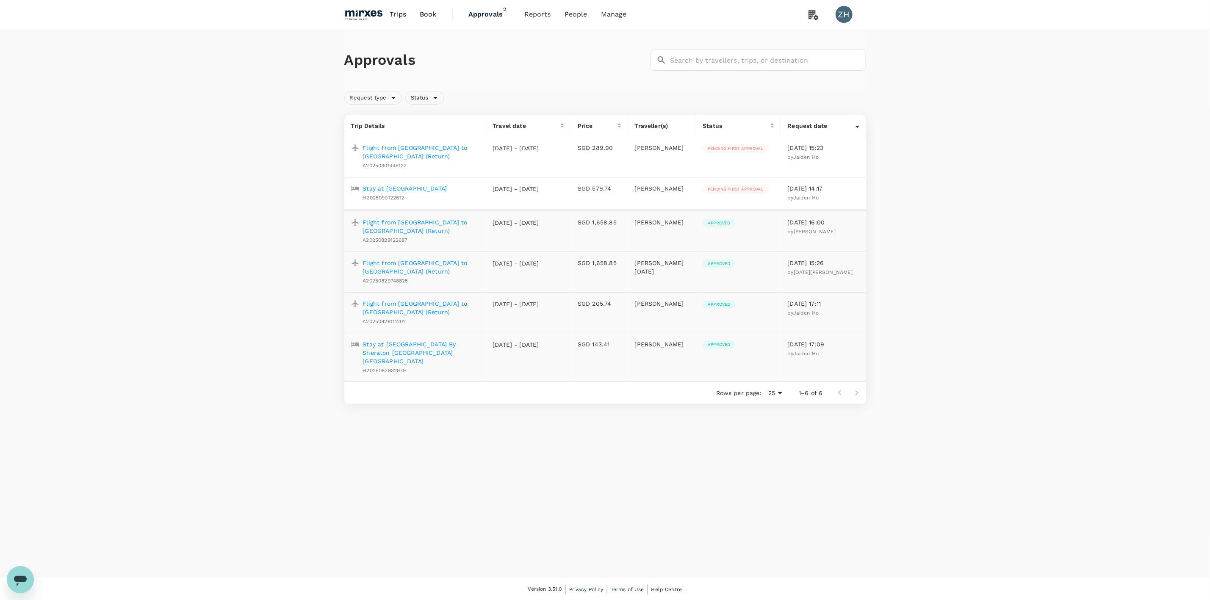
click at [410, 13] on link "Trips" at bounding box center [398, 14] width 30 height 29
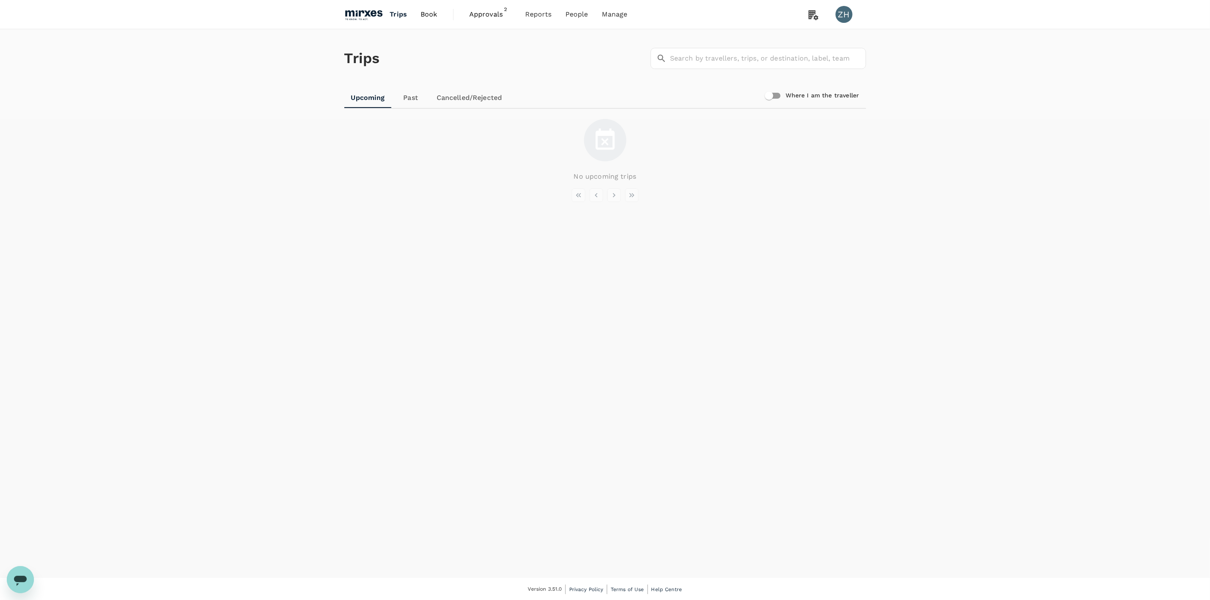
click at [407, 92] on link "Past" at bounding box center [411, 98] width 38 height 20
click at [454, 104] on link "Cancelled/Rejected" at bounding box center [468, 98] width 79 height 20
click at [492, 19] on span "Approvals" at bounding box center [489, 14] width 42 height 10
click at [432, 18] on span "Book" at bounding box center [428, 14] width 17 height 10
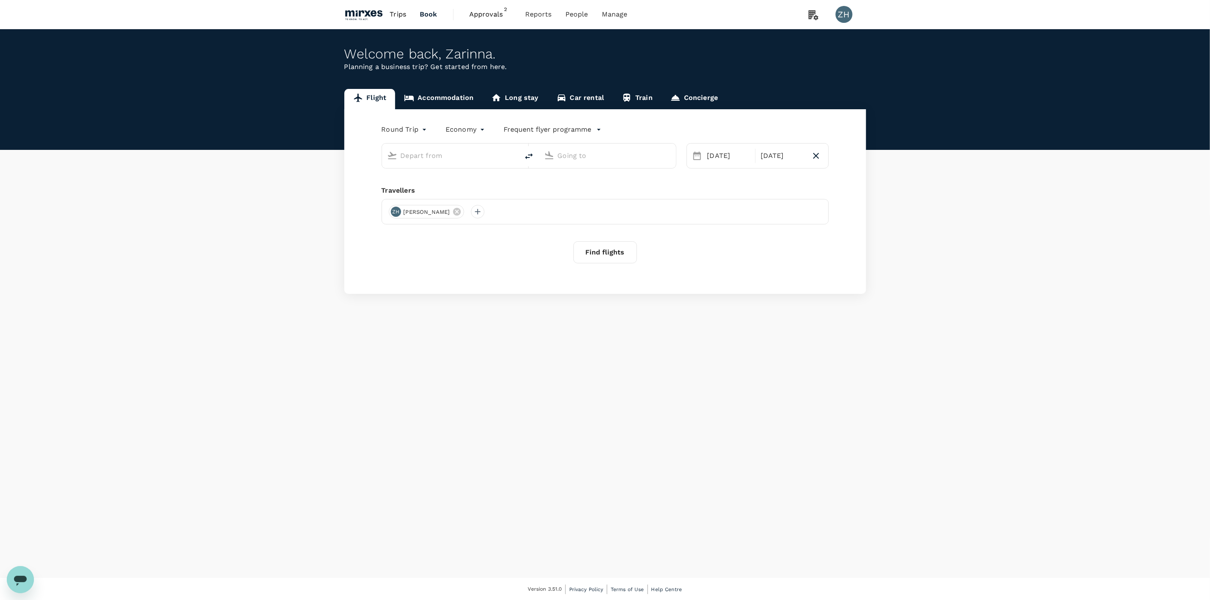
type input "Singapore Changi (SIN)"
type input "Suvarnabhumi Intl (BKK)"
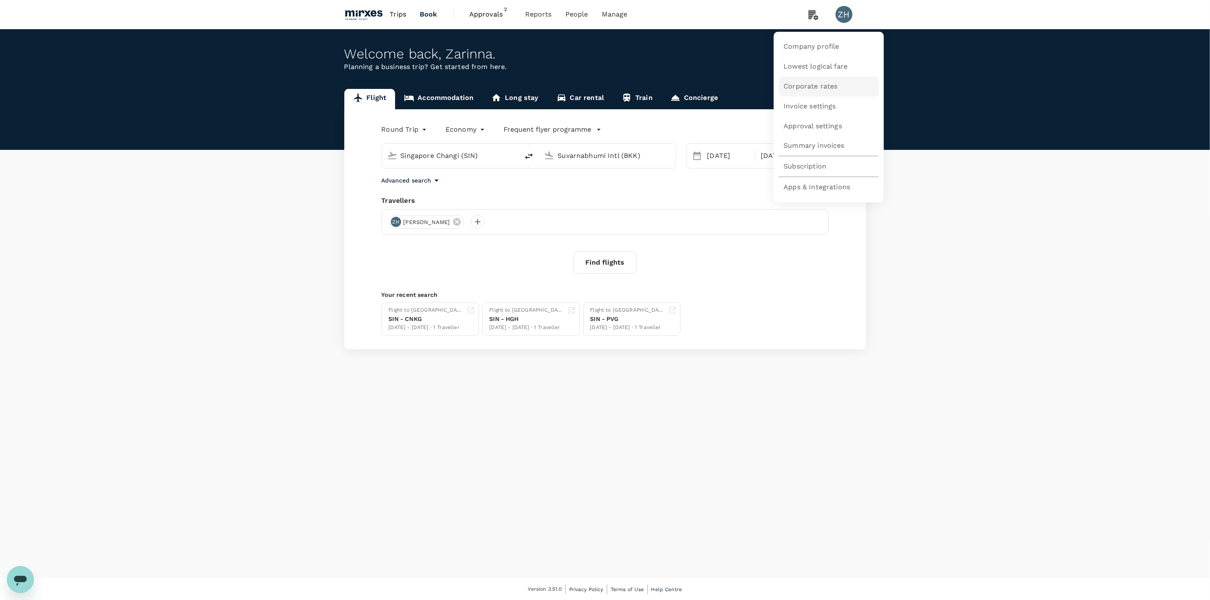
click at [833, 87] on span "Corporate rates" at bounding box center [811, 87] width 54 height 10
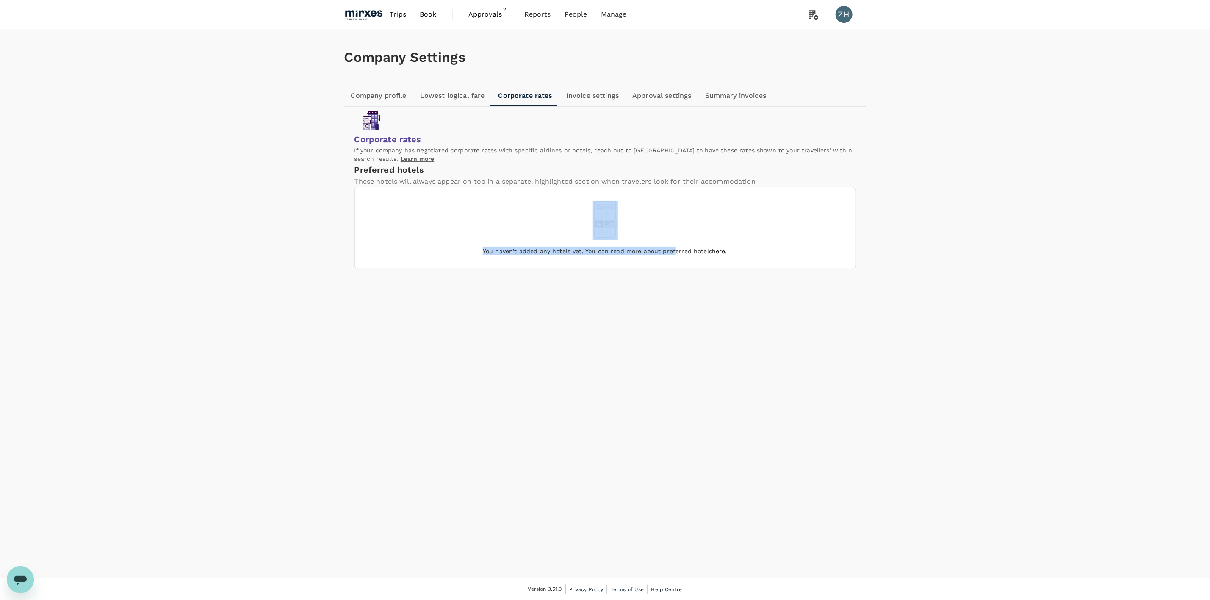
drag, startPoint x: 561, startPoint y: 257, endPoint x: 675, endPoint y: 280, distance: 116.1
click at [675, 269] on div "You haven't added any hotels yet. You can read more about preferred hotels here…" at bounding box center [605, 228] width 501 height 82
click at [695, 257] on div "You haven't added any hotels yet. You can read more about preferred hotels here…" at bounding box center [605, 228] width 501 height 82
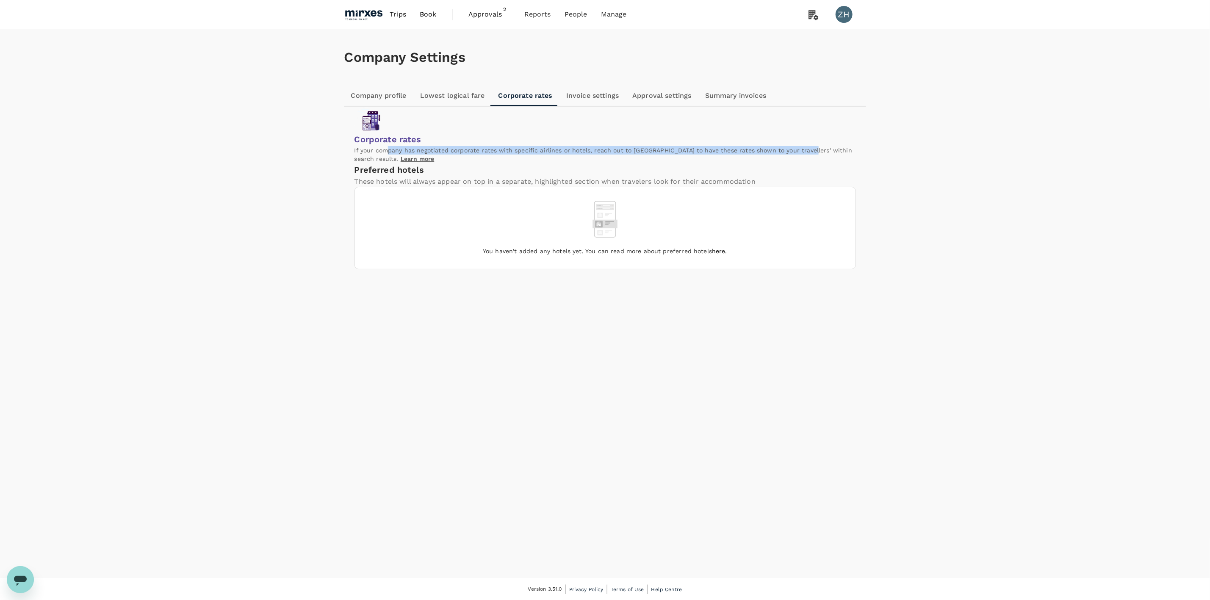
drag, startPoint x: 498, startPoint y: 148, endPoint x: 603, endPoint y: 154, distance: 104.8
click at [603, 154] on p "If your company has negotiated corporate rates with specific airlines or hotels…" at bounding box center [604, 154] width 501 height 17
click at [744, 180] on div "Corporate rates If your company has negotiated corporate rates with specific ai…" at bounding box center [604, 188] width 501 height 163
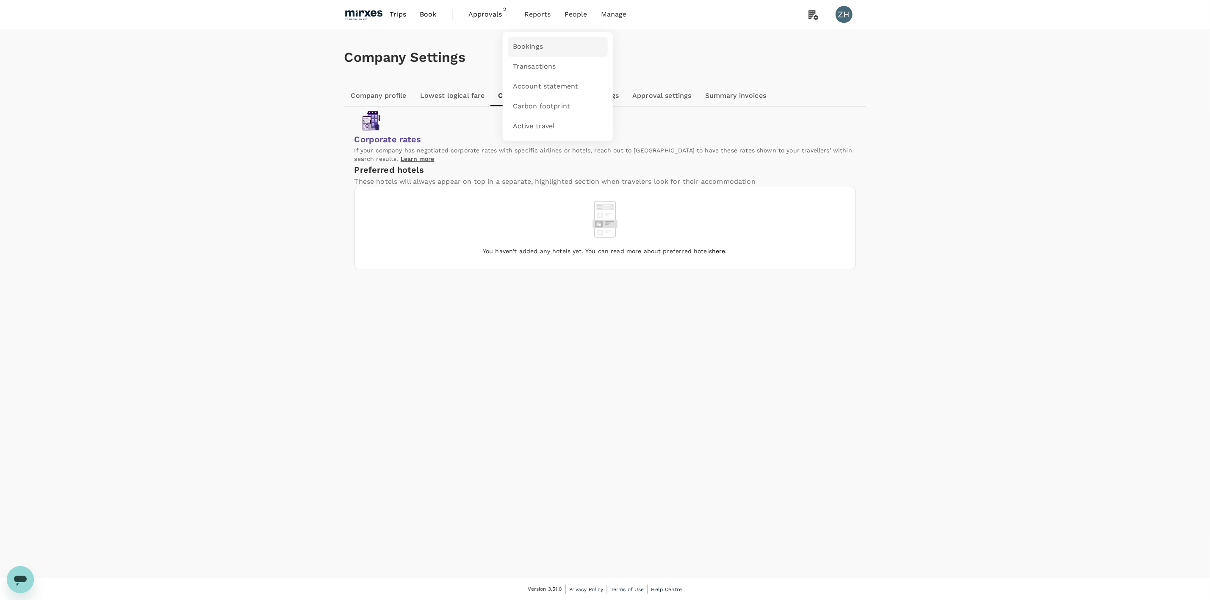
click at [540, 42] on span "Bookings" at bounding box center [528, 47] width 30 height 10
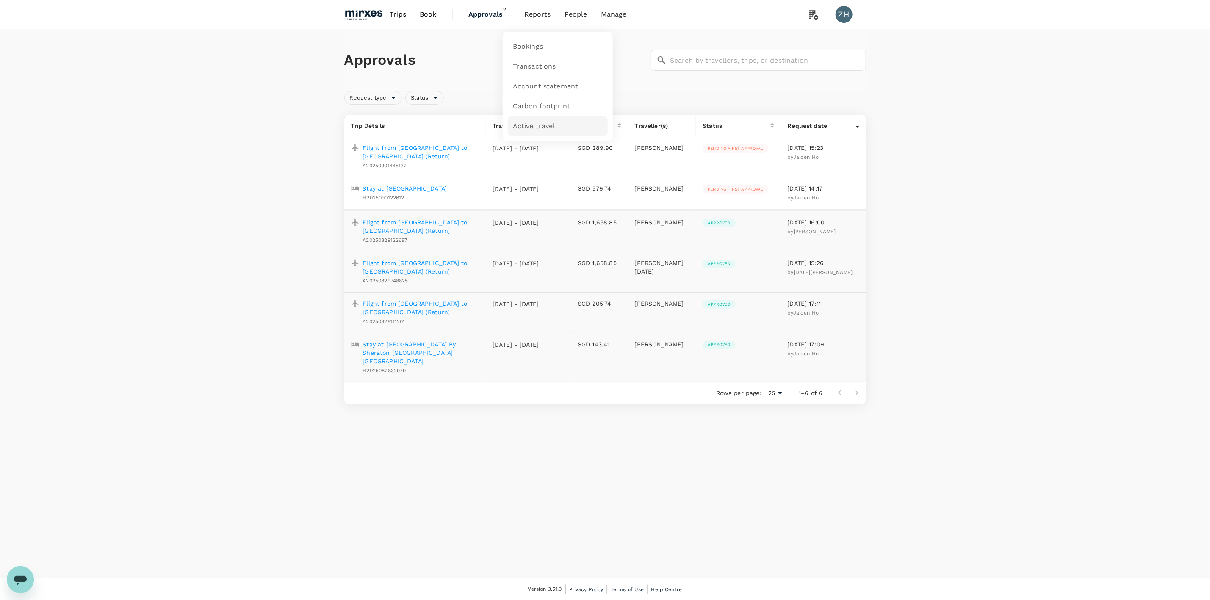
click at [562, 130] on link "Active travel" at bounding box center [558, 126] width 100 height 20
